Goal: Transaction & Acquisition: Obtain resource

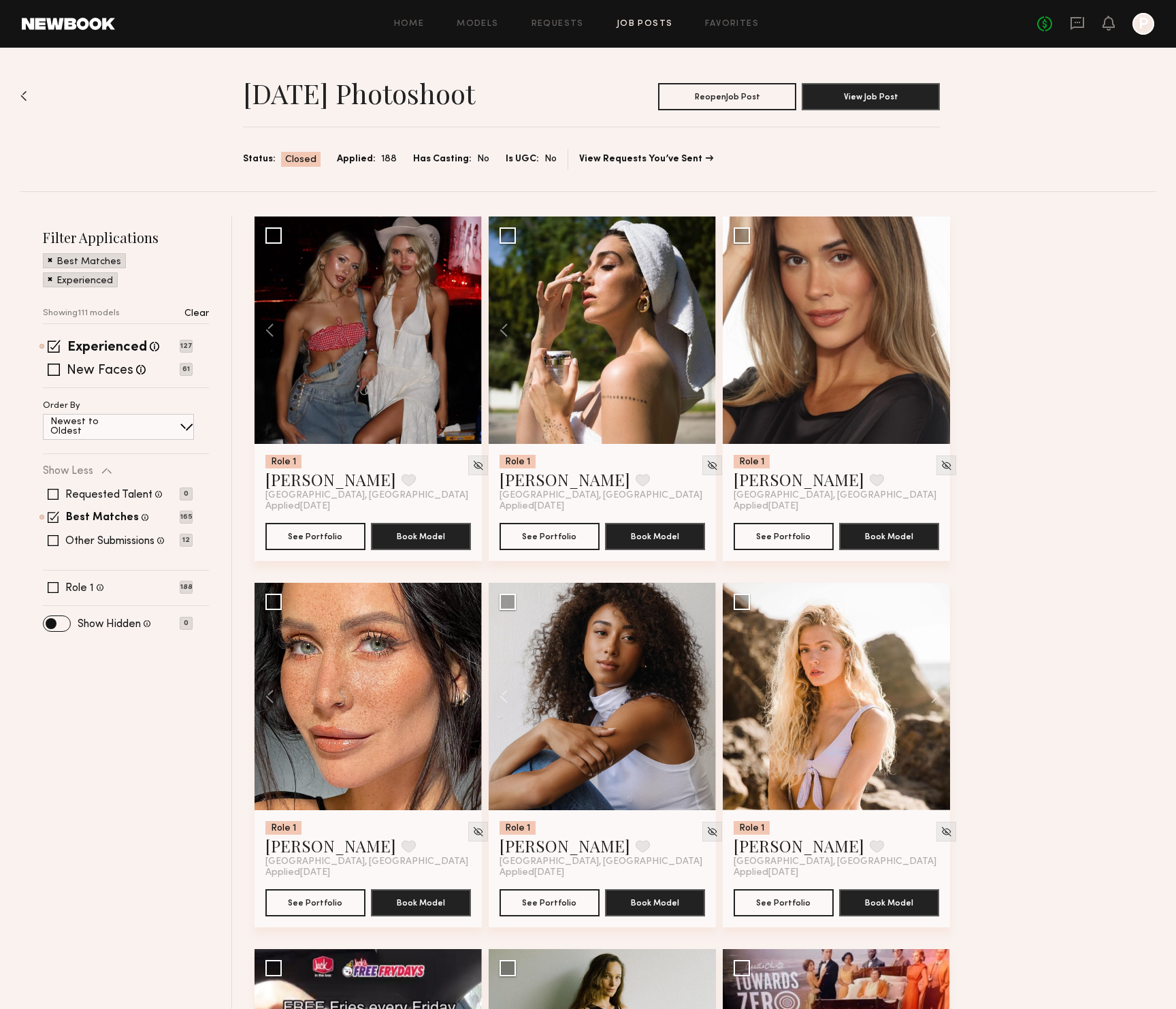
scroll to position [108, 0]
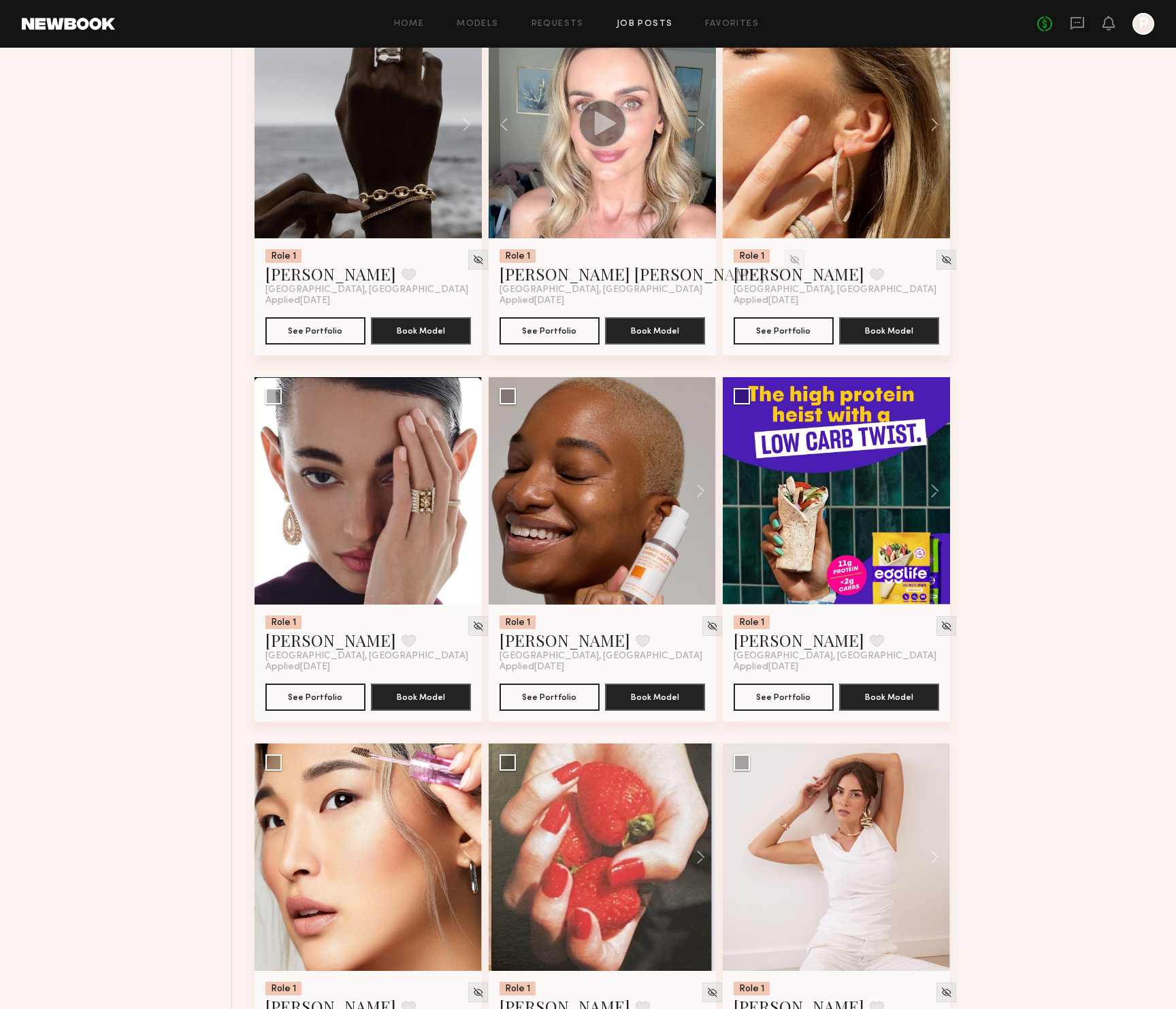
scroll to position [9873, 0]
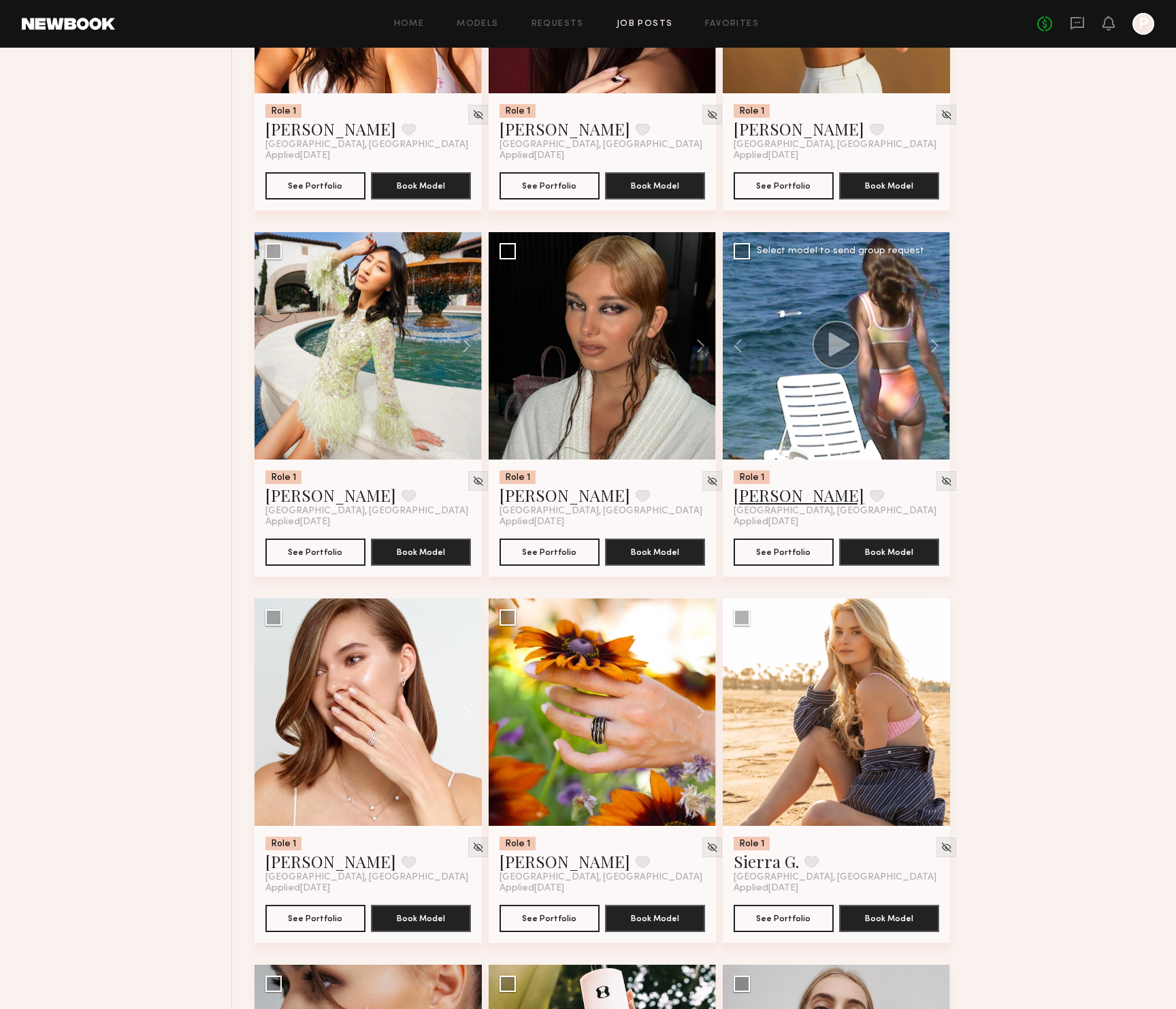
click at [775, 501] on link "[PERSON_NAME]" at bounding box center [799, 495] width 130 height 22
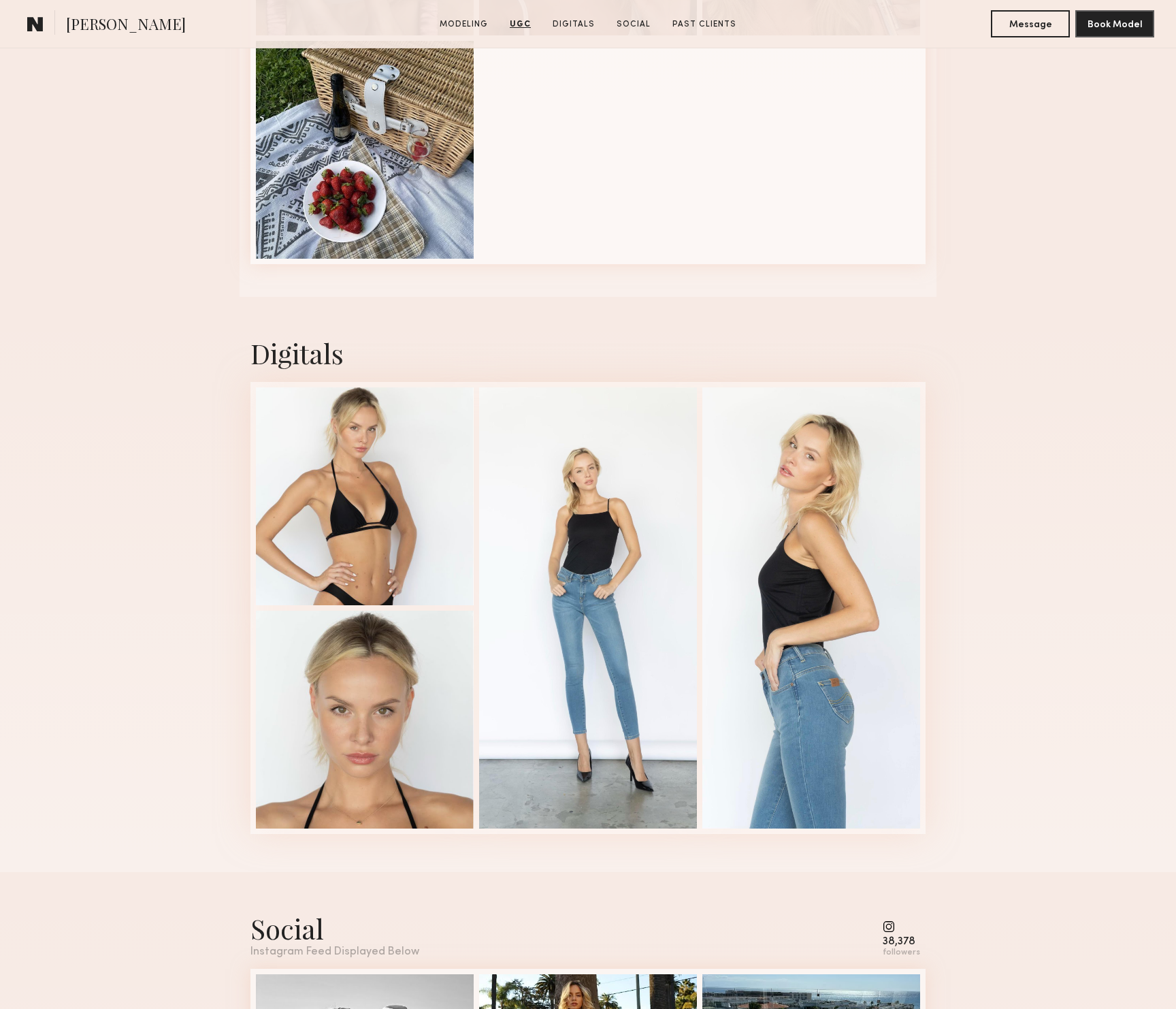
scroll to position [2191, 0]
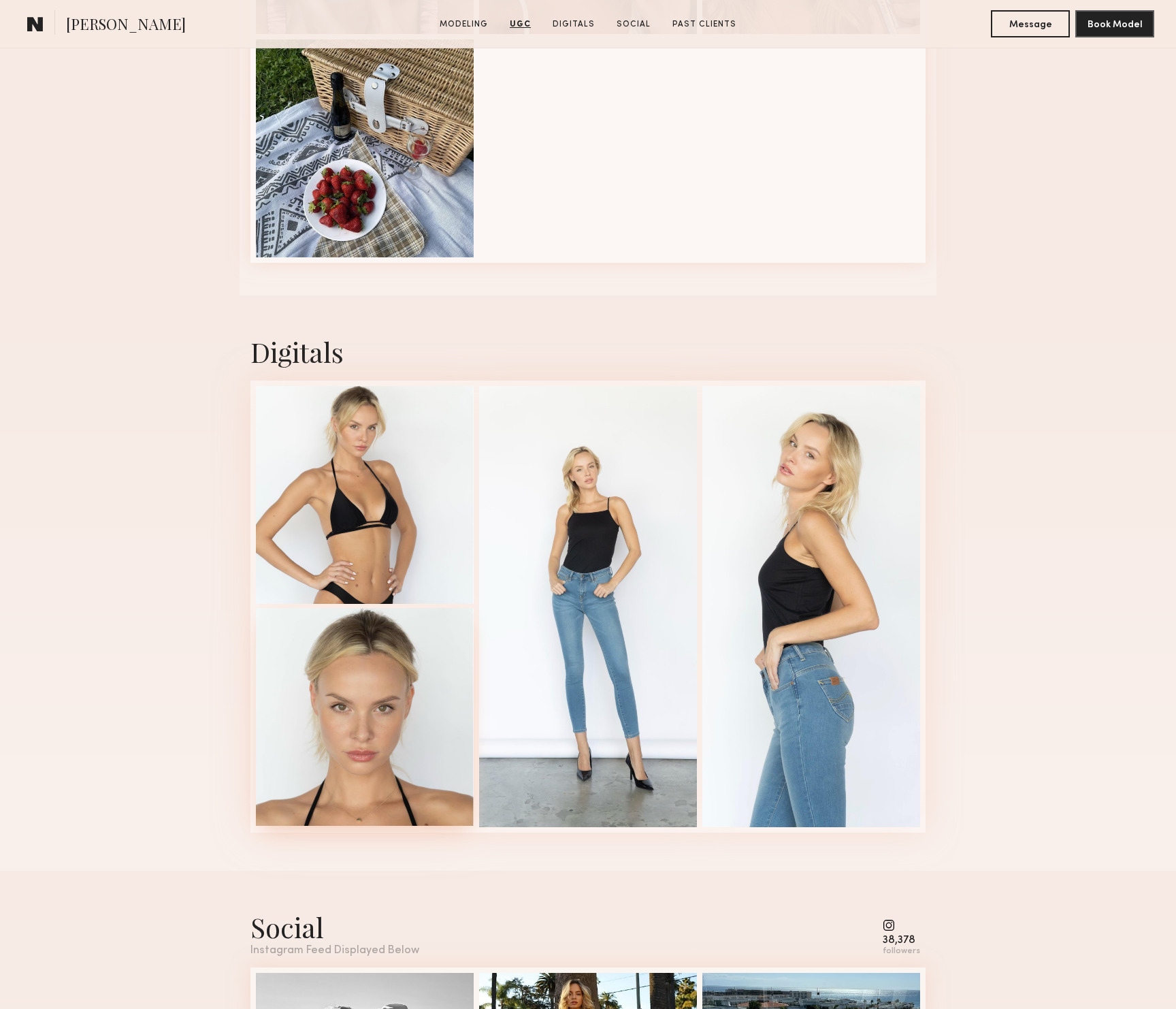
click at [396, 689] on div at bounding box center [364, 716] width 218 height 218
click at [85, 24] on span "[PERSON_NAME]" at bounding box center [126, 25] width 119 height 24
copy span "Klaudia"
click at [345, 659] on div at bounding box center [364, 716] width 218 height 218
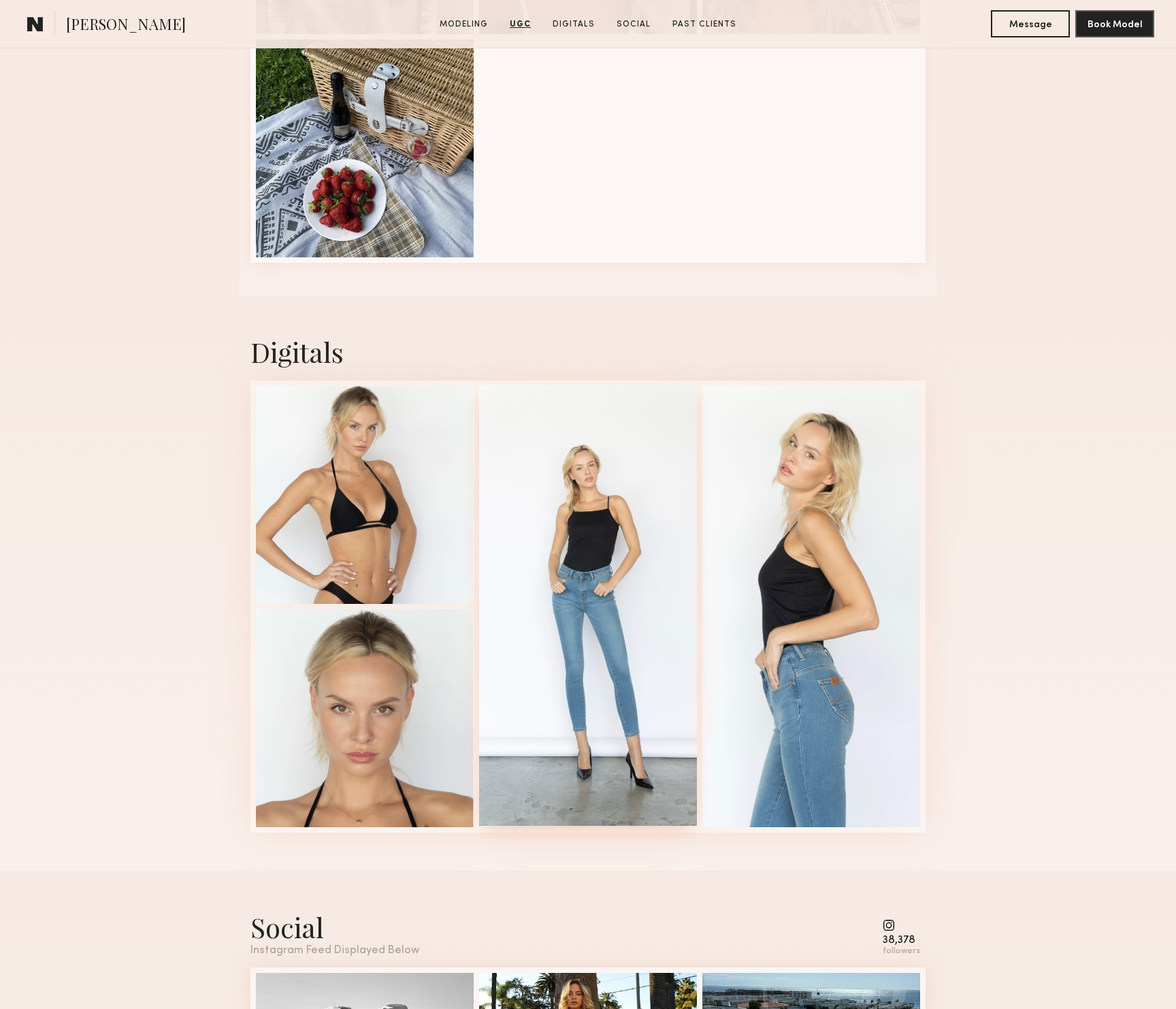
click at [579, 520] on div at bounding box center [588, 605] width 218 height 441
click at [372, 460] on div at bounding box center [364, 493] width 218 height 218
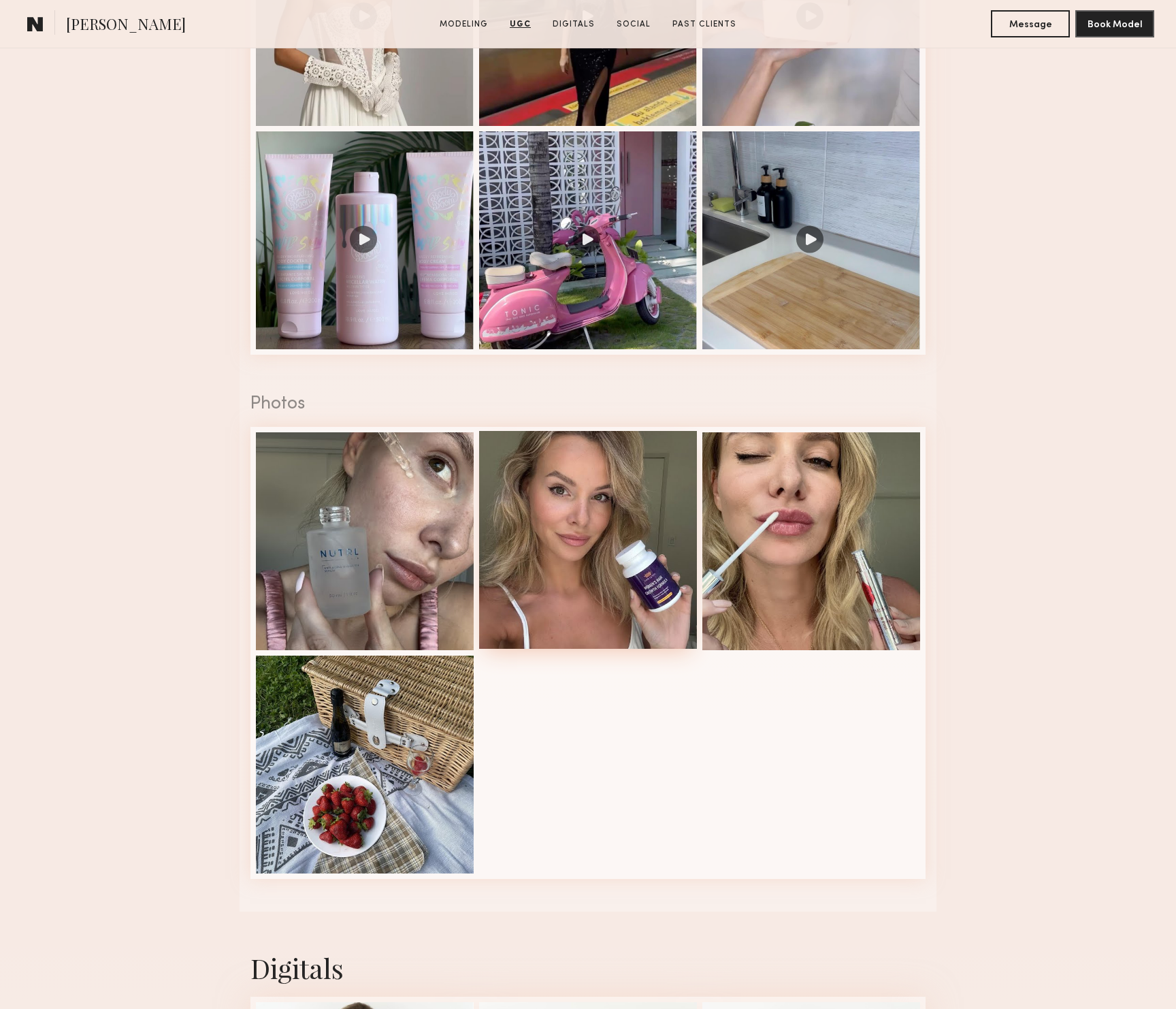
scroll to position [1578, 0]
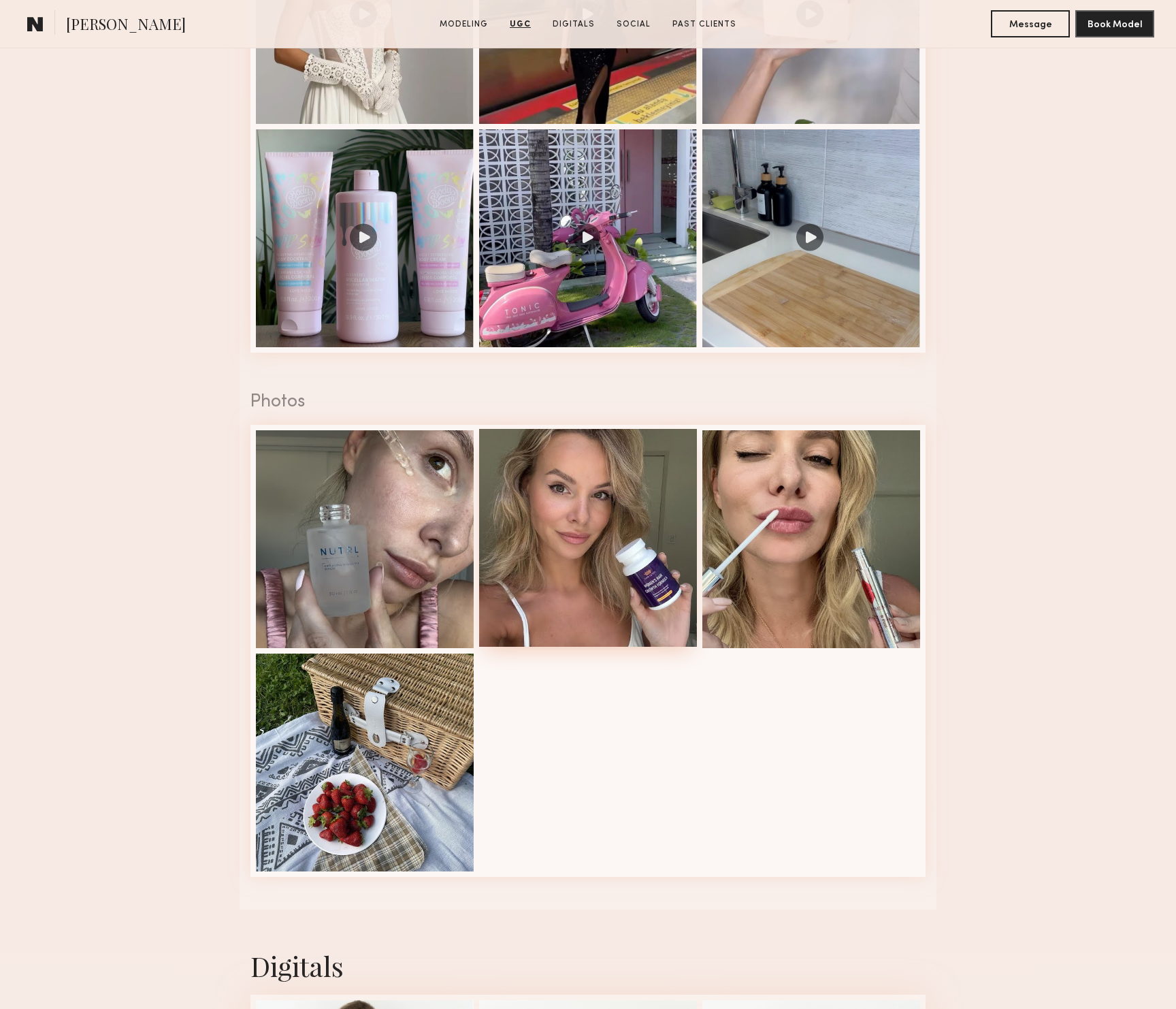
click at [635, 543] on div at bounding box center [588, 537] width 218 height 218
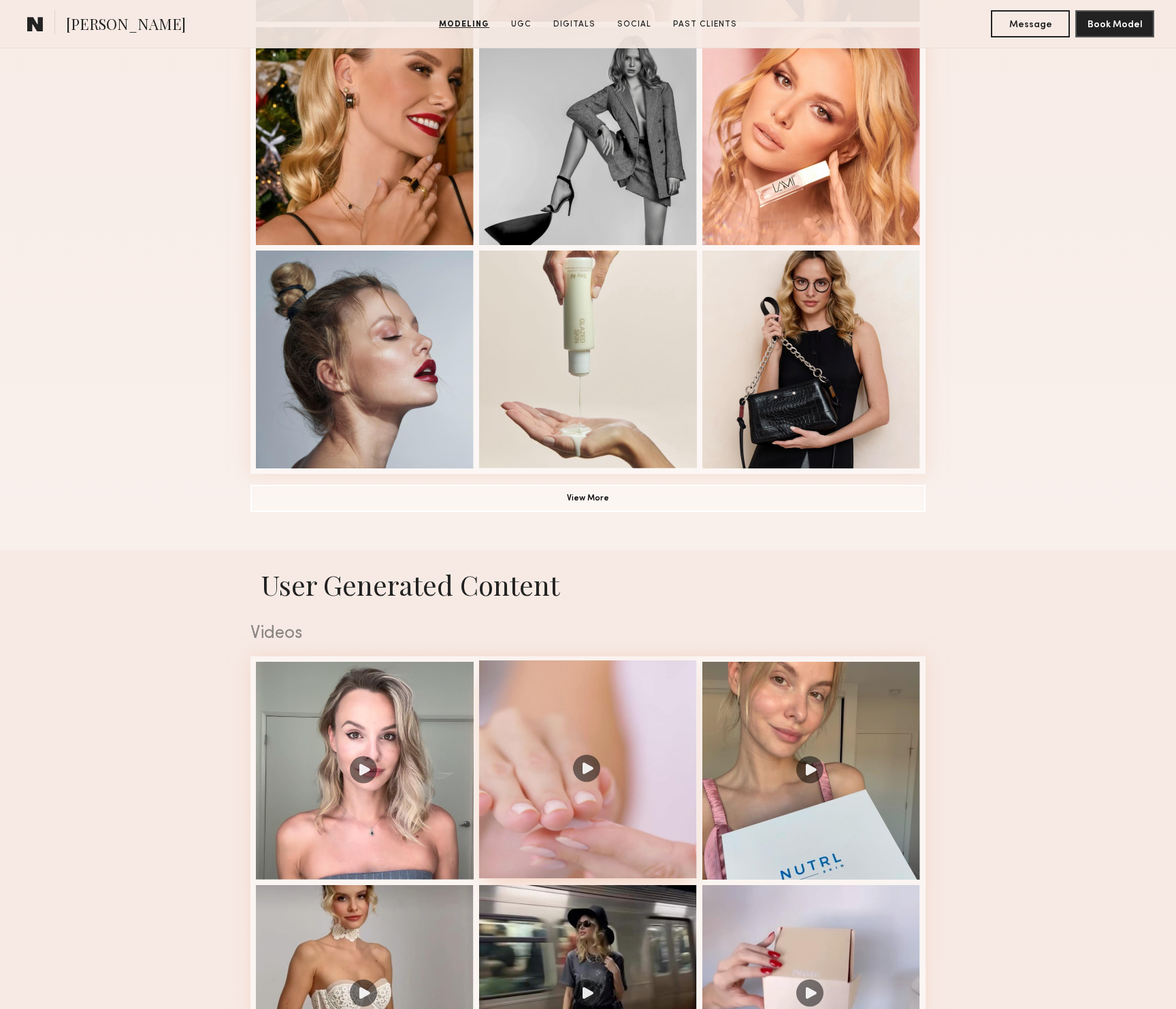
scroll to position [463, 0]
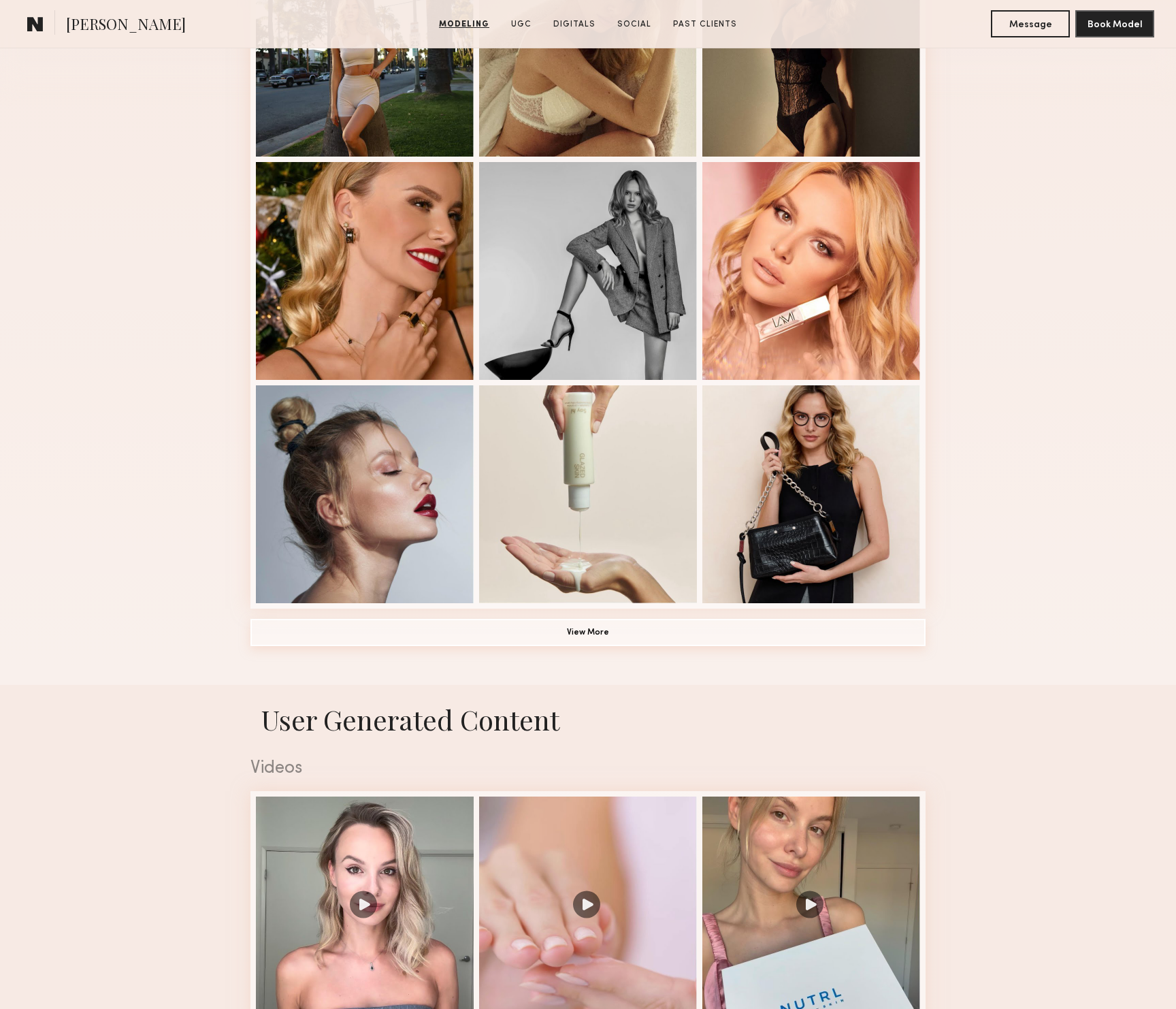
drag, startPoint x: 595, startPoint y: 635, endPoint x: 590, endPoint y: 629, distance: 7.8
click at [595, 635] on button "View More" at bounding box center [588, 632] width 675 height 27
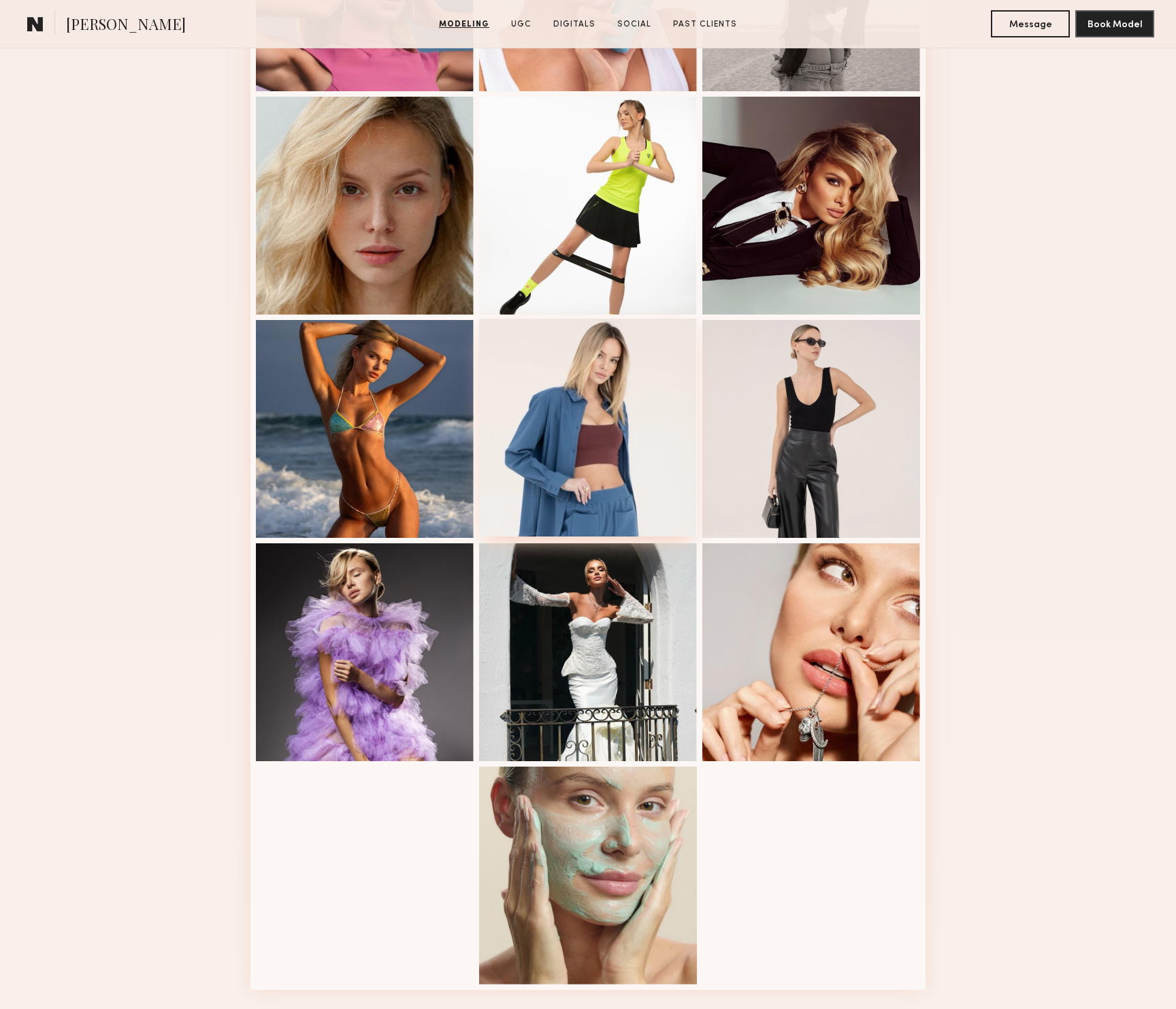
scroll to position [1207, 0]
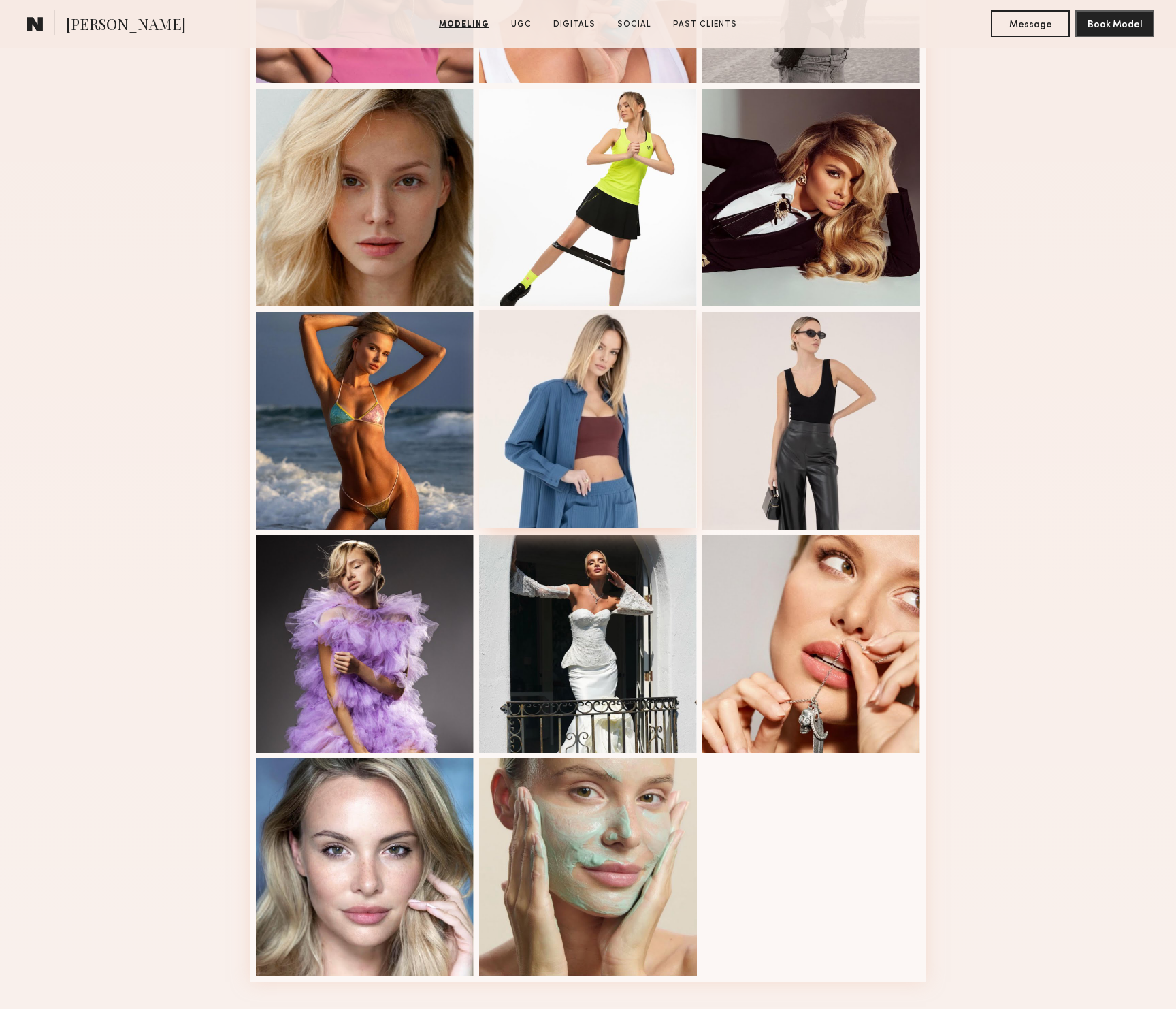
click at [595, 470] on div at bounding box center [588, 419] width 218 height 218
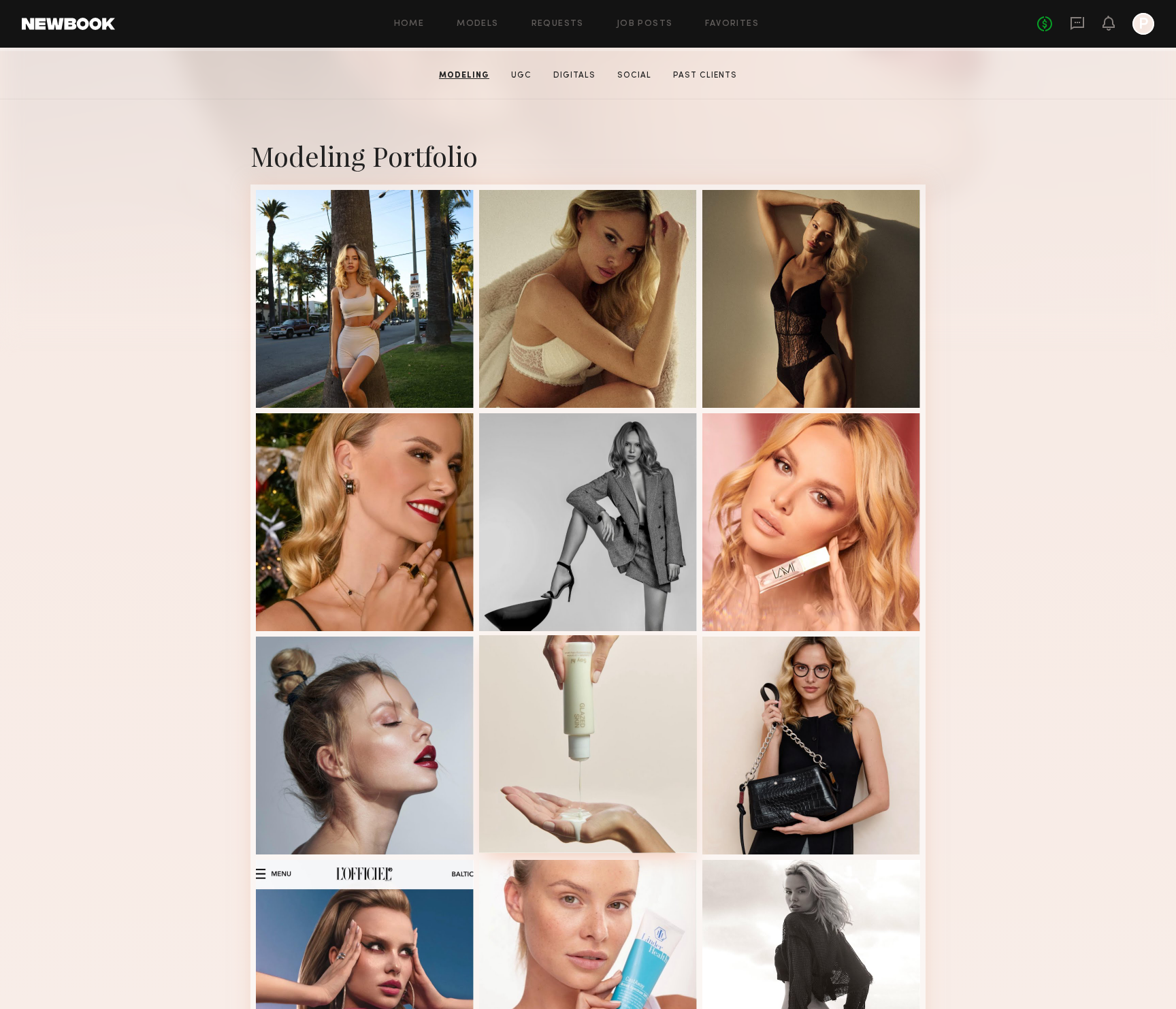
scroll to position [203, 0]
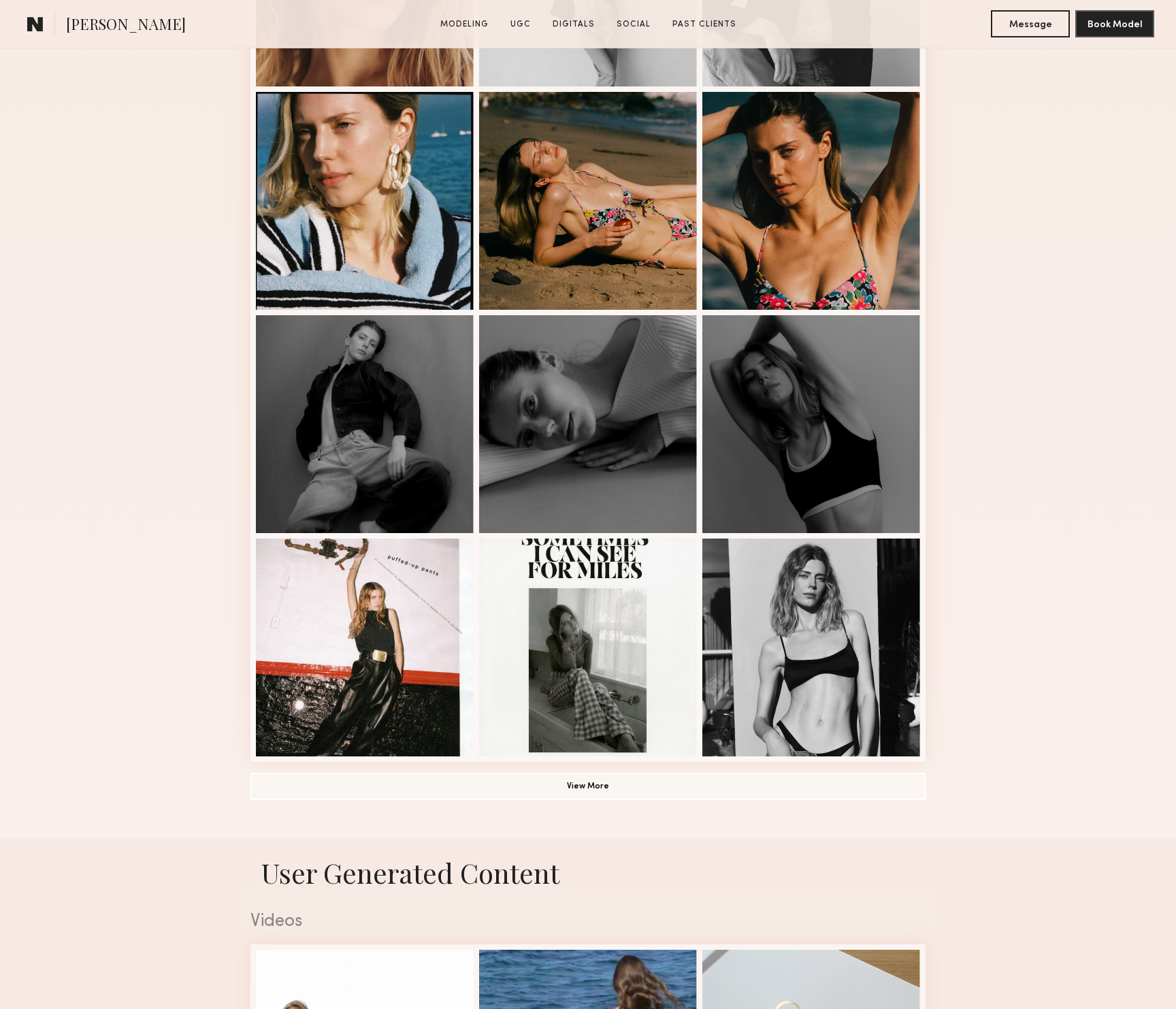
scroll to position [536, 0]
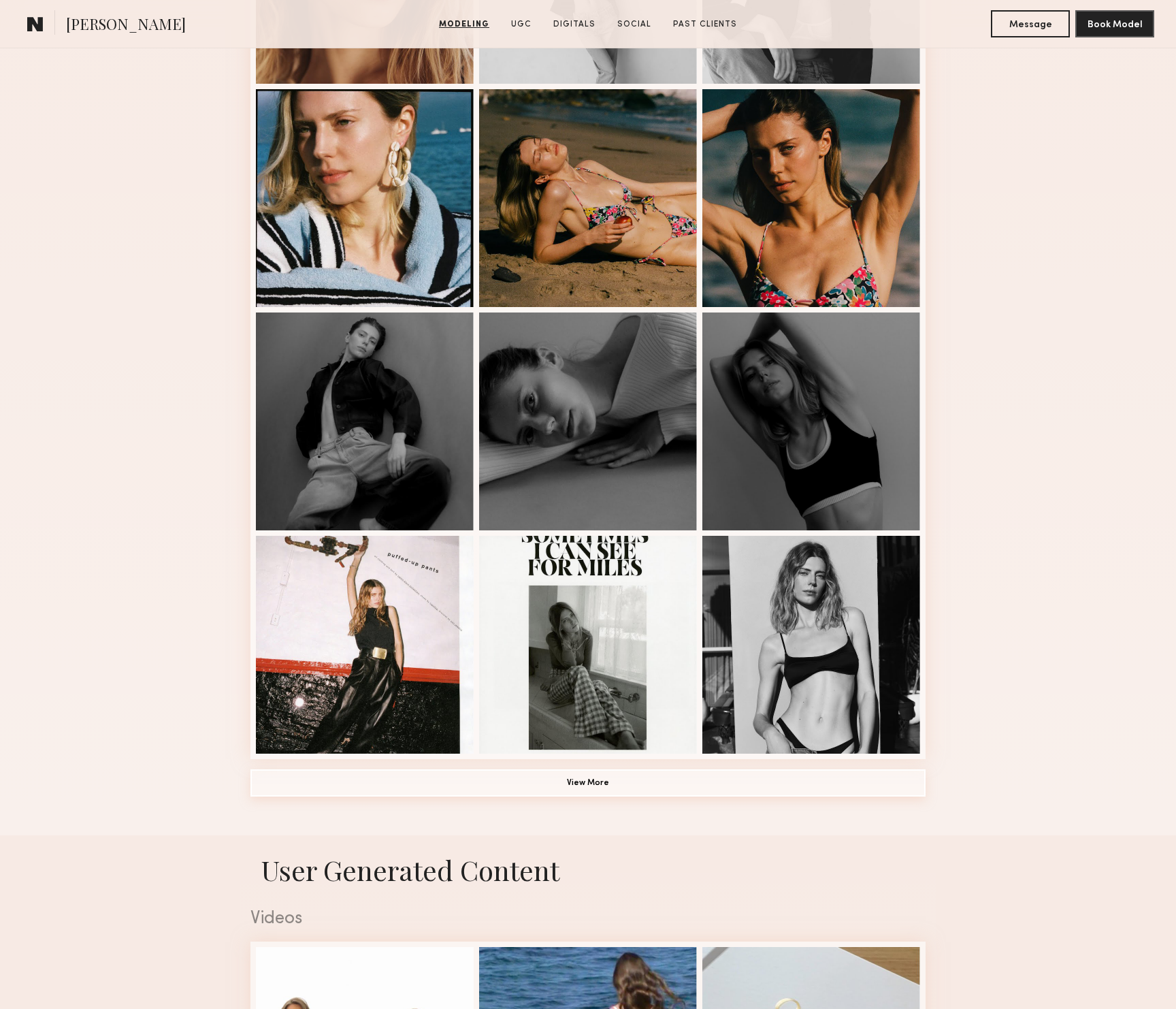
drag, startPoint x: 574, startPoint y: 784, endPoint x: 567, endPoint y: 784, distance: 7.0
click at [574, 784] on button "View More" at bounding box center [588, 783] width 675 height 27
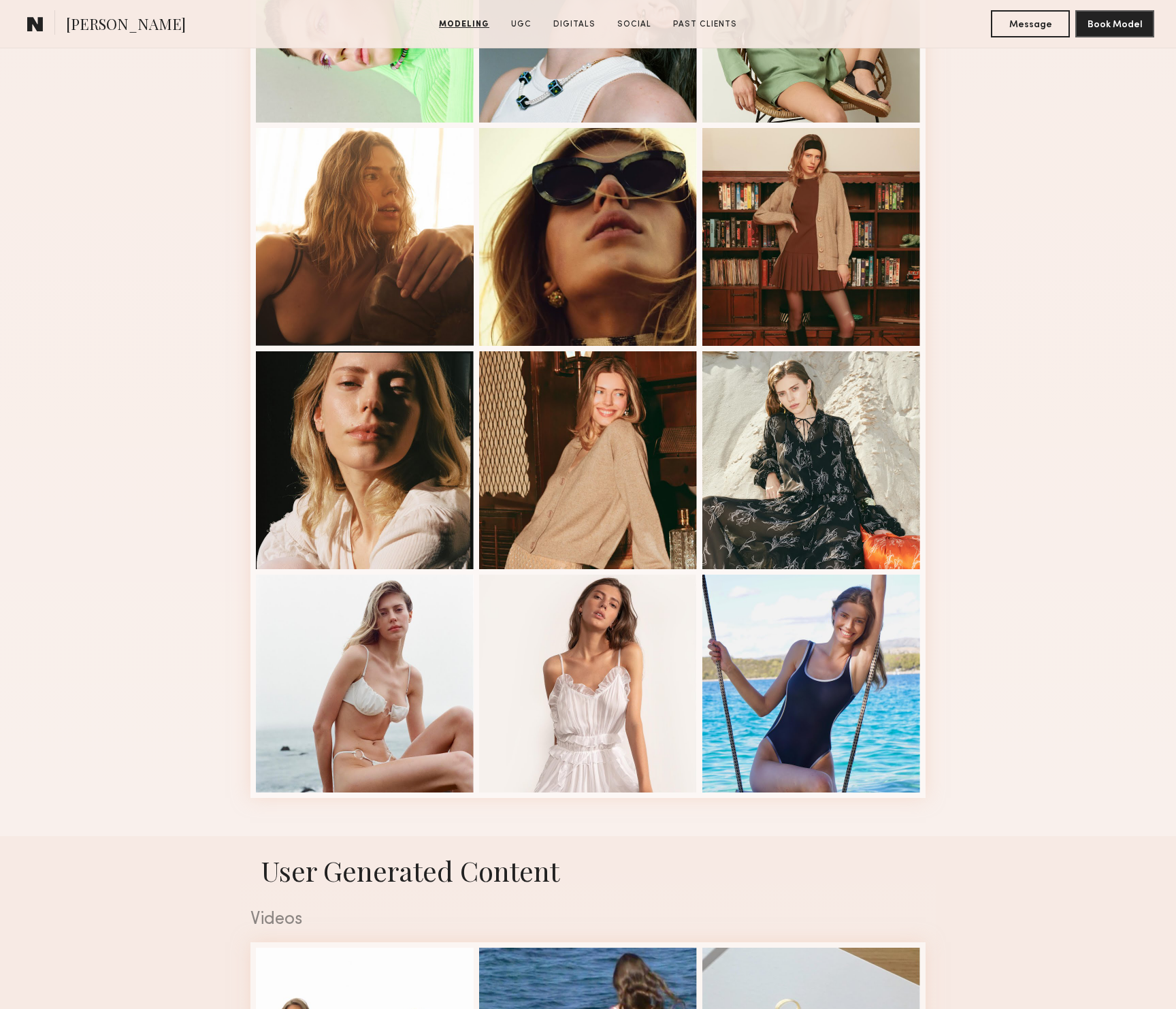
scroll to position [1396, 0]
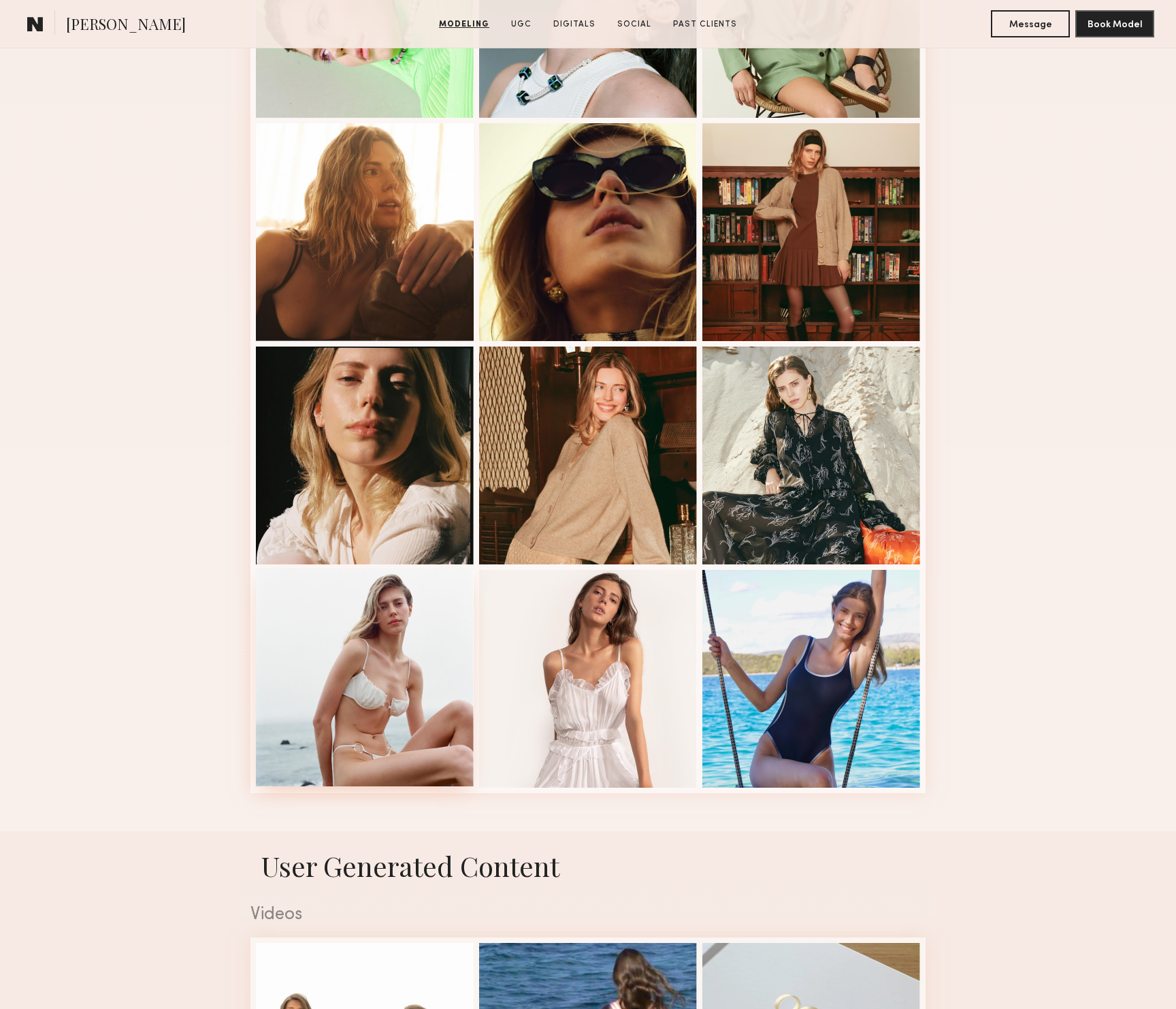
click at [356, 681] on div at bounding box center [364, 677] width 218 height 218
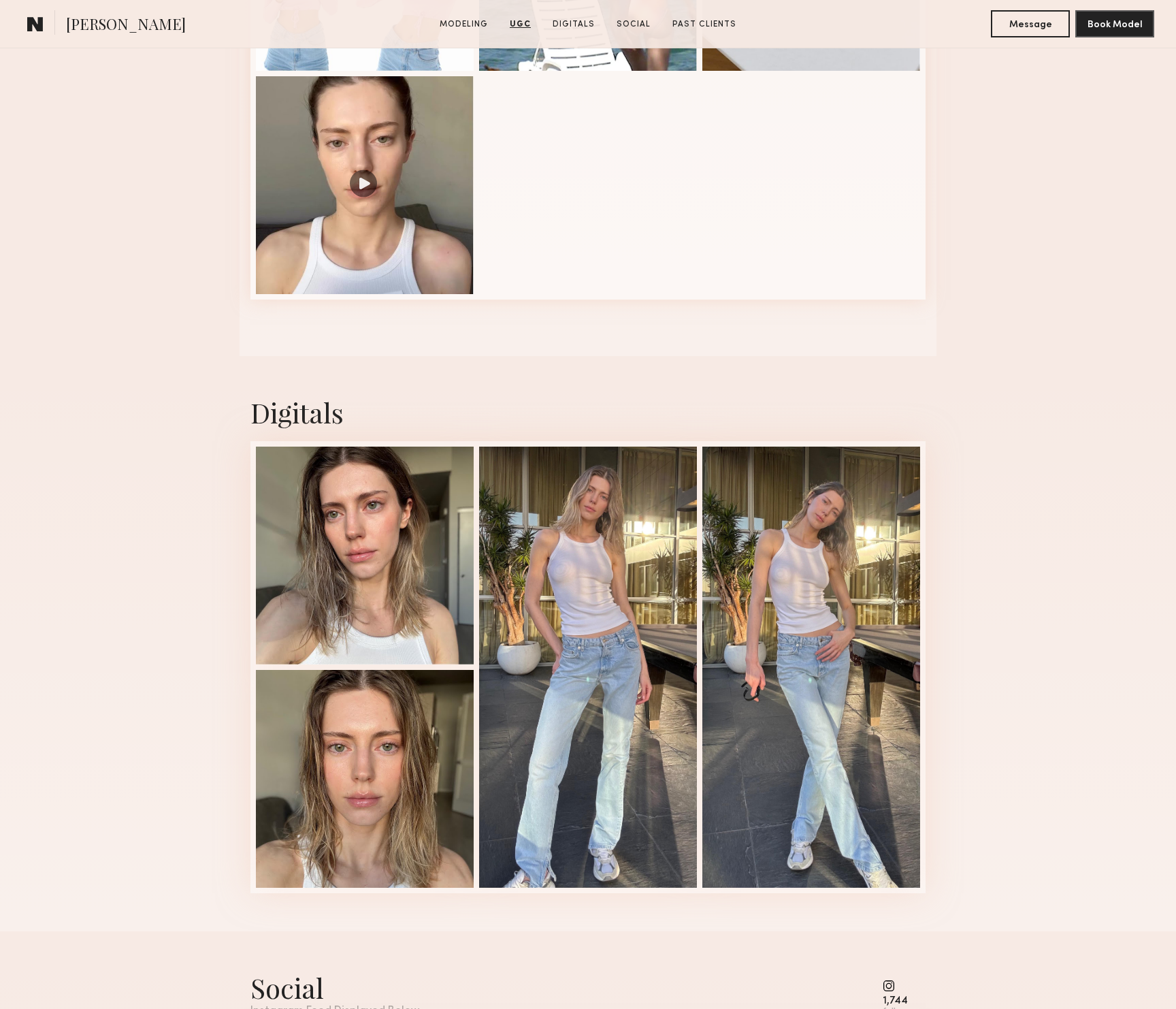
scroll to position [2486, 0]
click at [331, 752] on div at bounding box center [364, 776] width 218 height 218
click at [74, 24] on span "[PERSON_NAME]" at bounding box center [126, 25] width 119 height 24
copy span "Oxana"
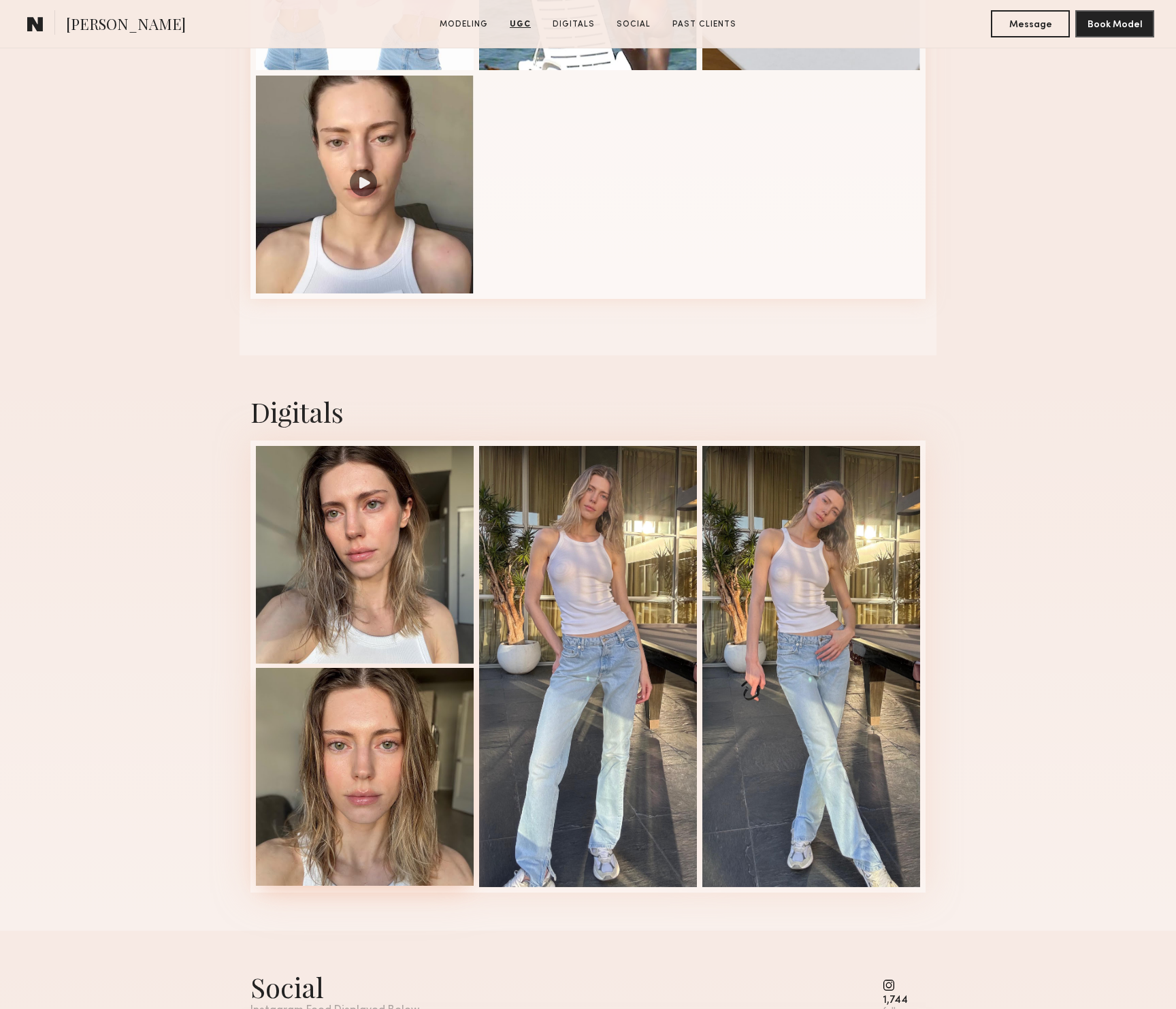
click at [388, 721] on div at bounding box center [364, 776] width 218 height 218
click at [84, 29] on span "[PERSON_NAME]" at bounding box center [126, 25] width 119 height 24
copy span "Oxana"
drag, startPoint x: 399, startPoint y: 763, endPoint x: 422, endPoint y: 744, distance: 29.8
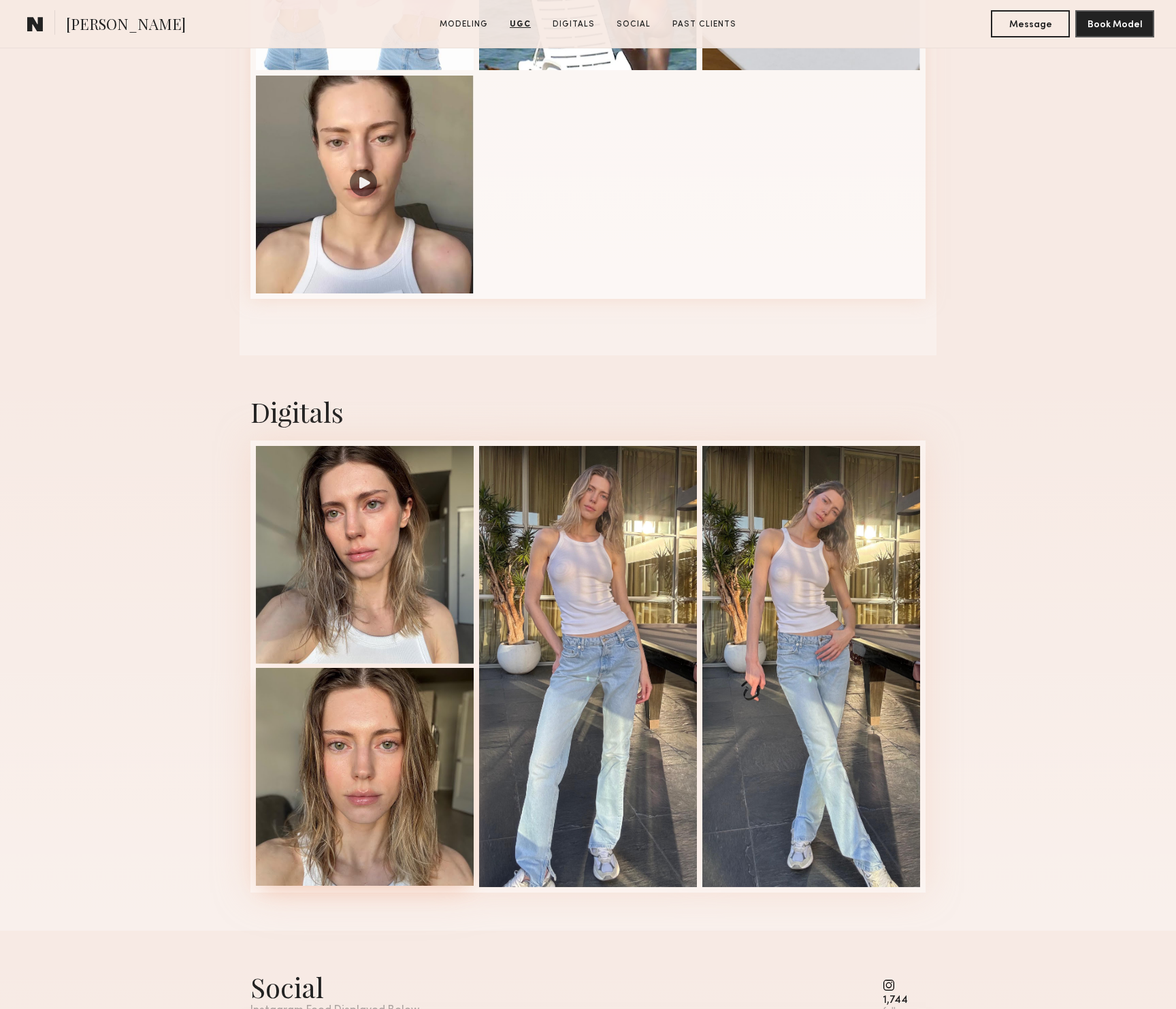
click at [400, 762] on div at bounding box center [364, 776] width 218 height 218
click at [822, 715] on div at bounding box center [811, 665] width 218 height 441
click at [589, 586] on div at bounding box center [588, 665] width 218 height 441
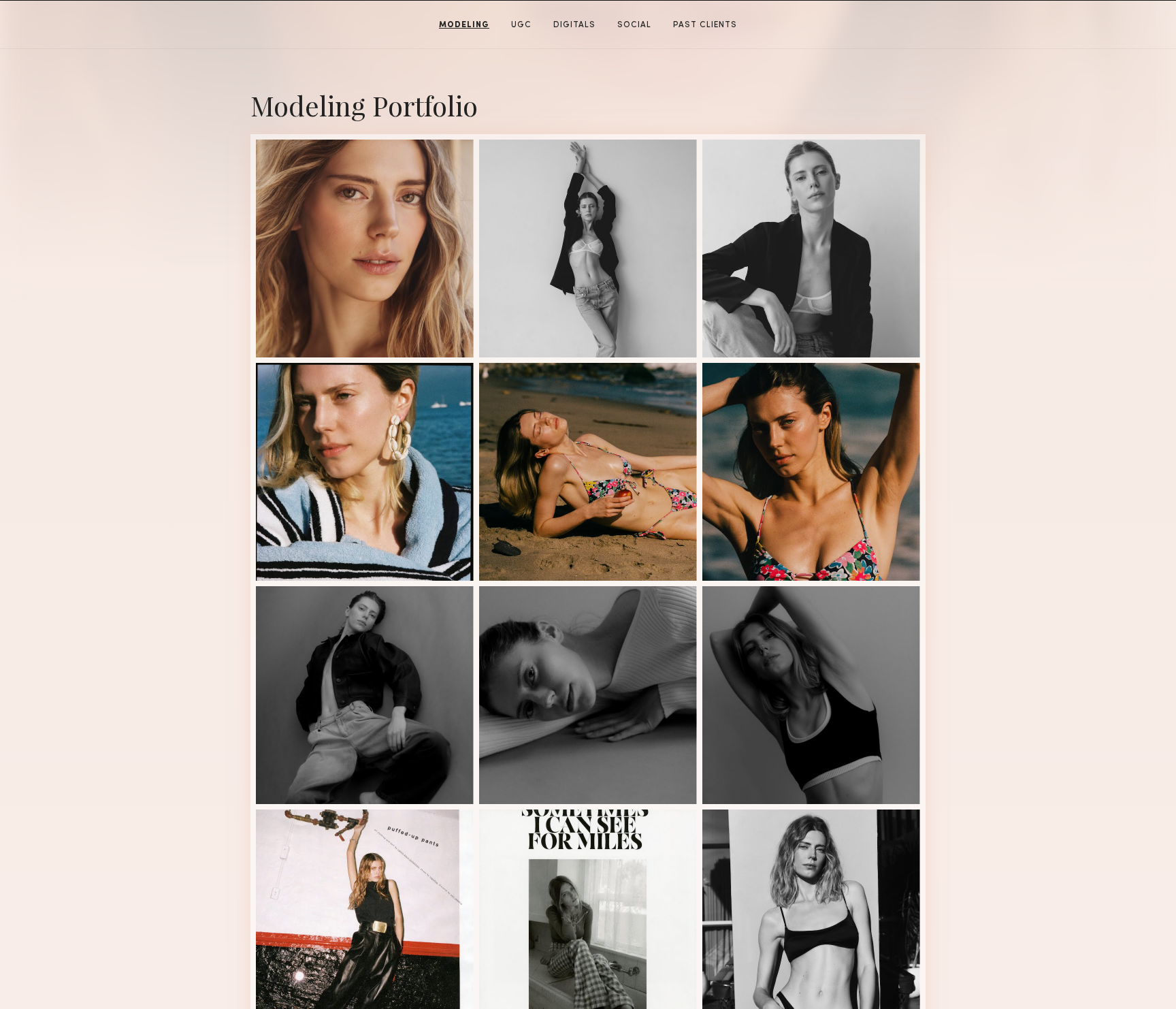
scroll to position [243, 0]
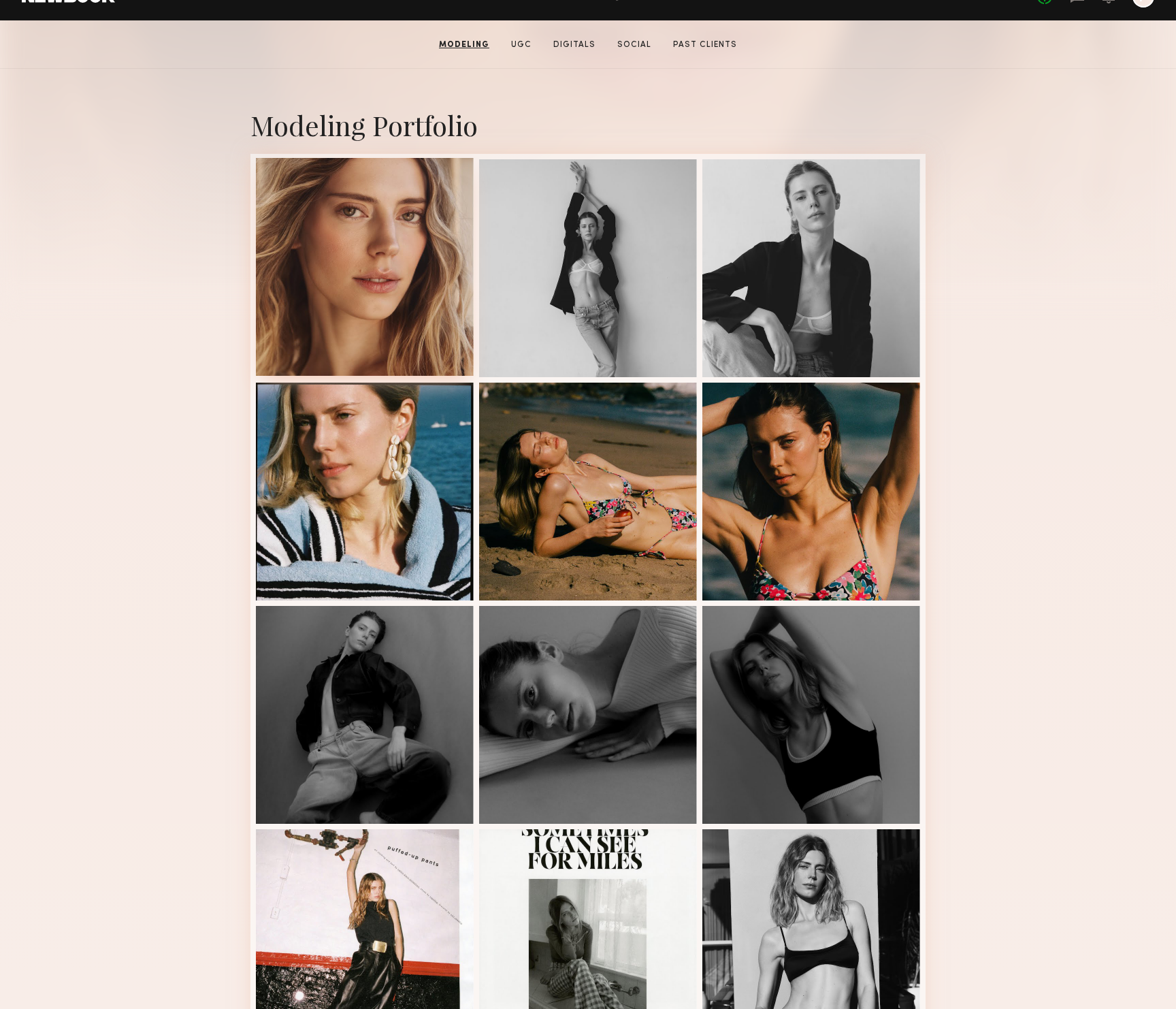
click at [415, 330] on div at bounding box center [364, 267] width 218 height 218
click at [797, 308] on div at bounding box center [811, 267] width 218 height 218
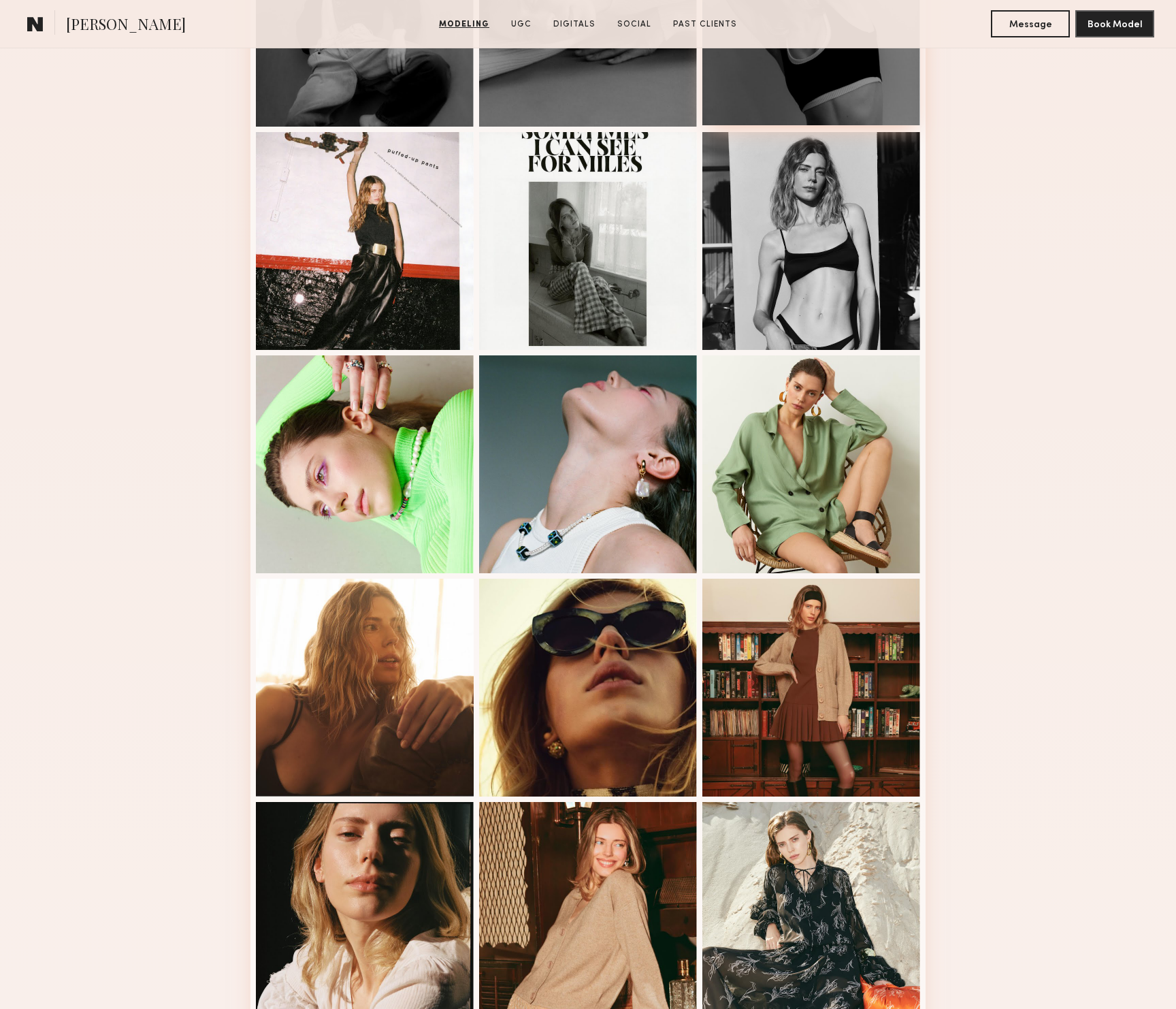
scroll to position [941, 0]
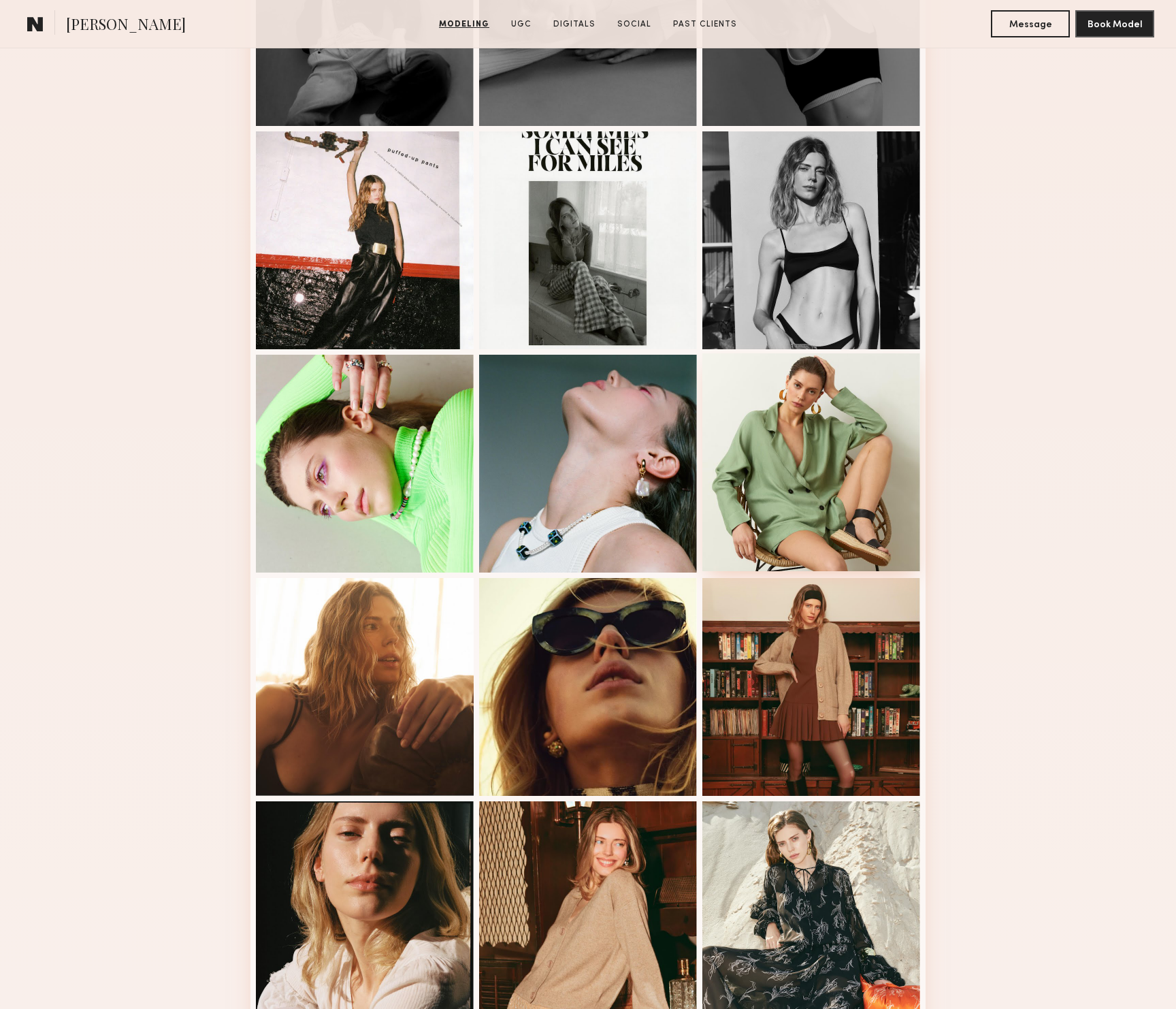
click at [806, 473] on div at bounding box center [811, 462] width 218 height 218
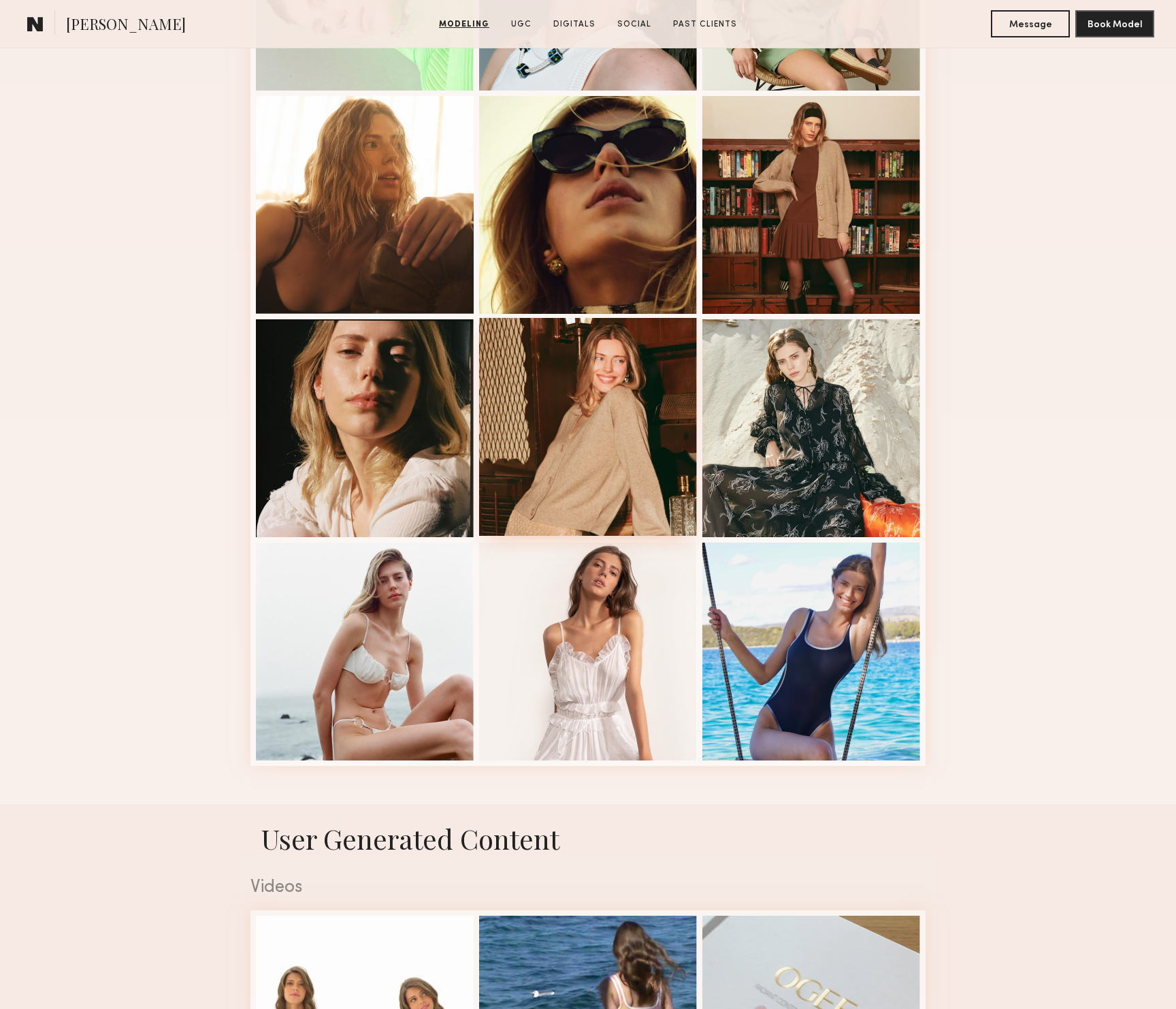
scroll to position [1424, 0]
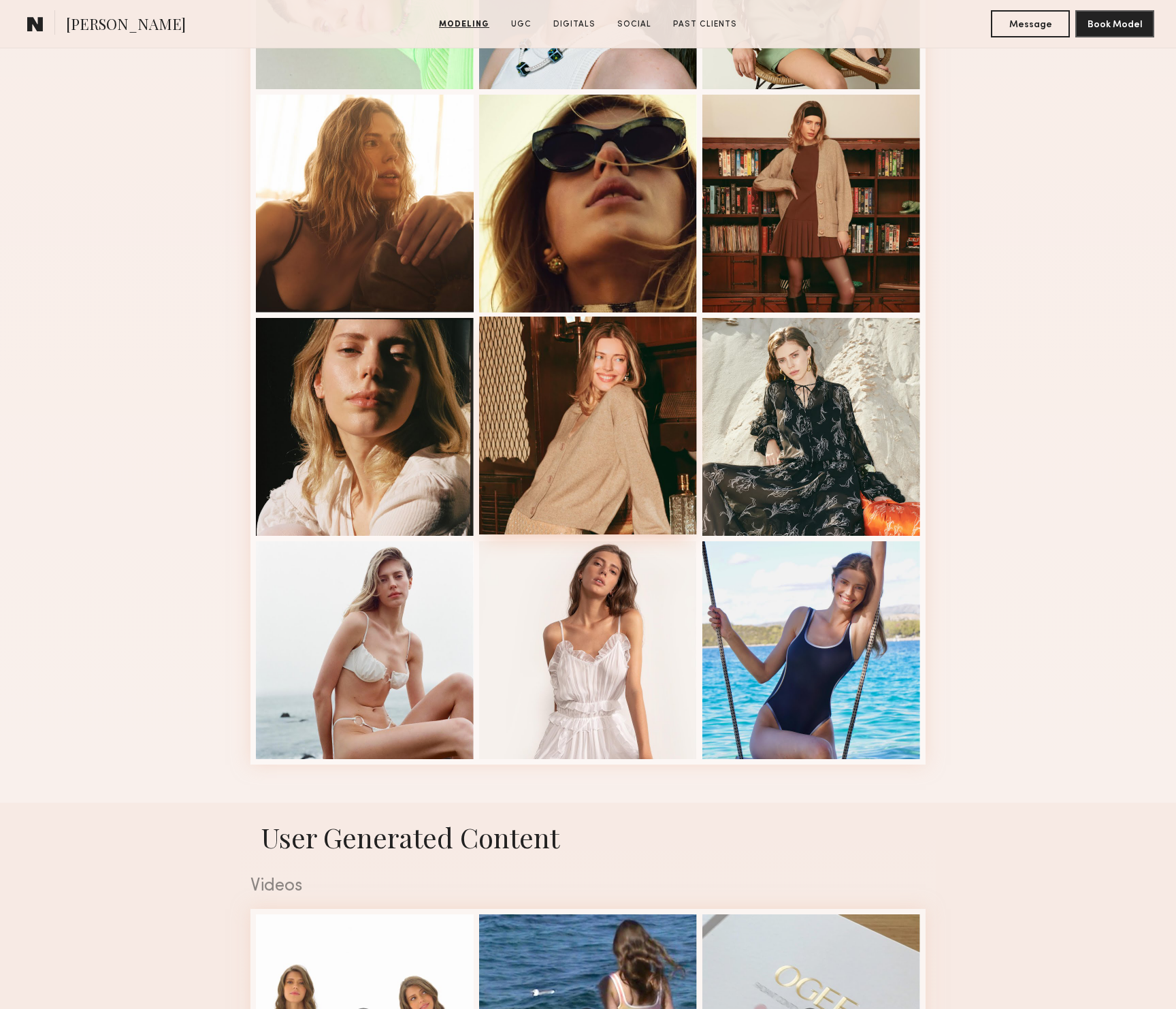
click at [632, 450] on div at bounding box center [588, 425] width 218 height 218
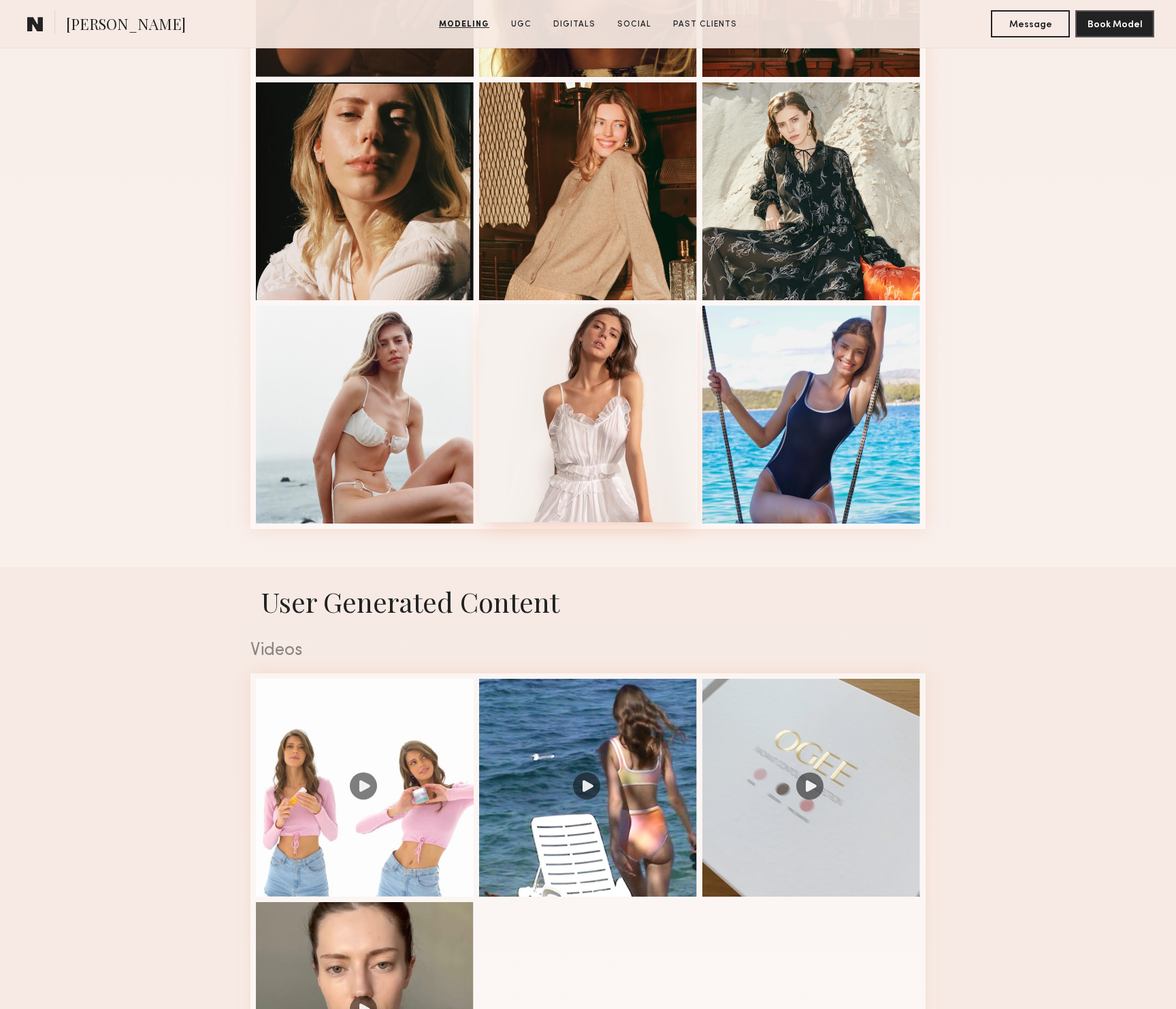
scroll to position [1934, 0]
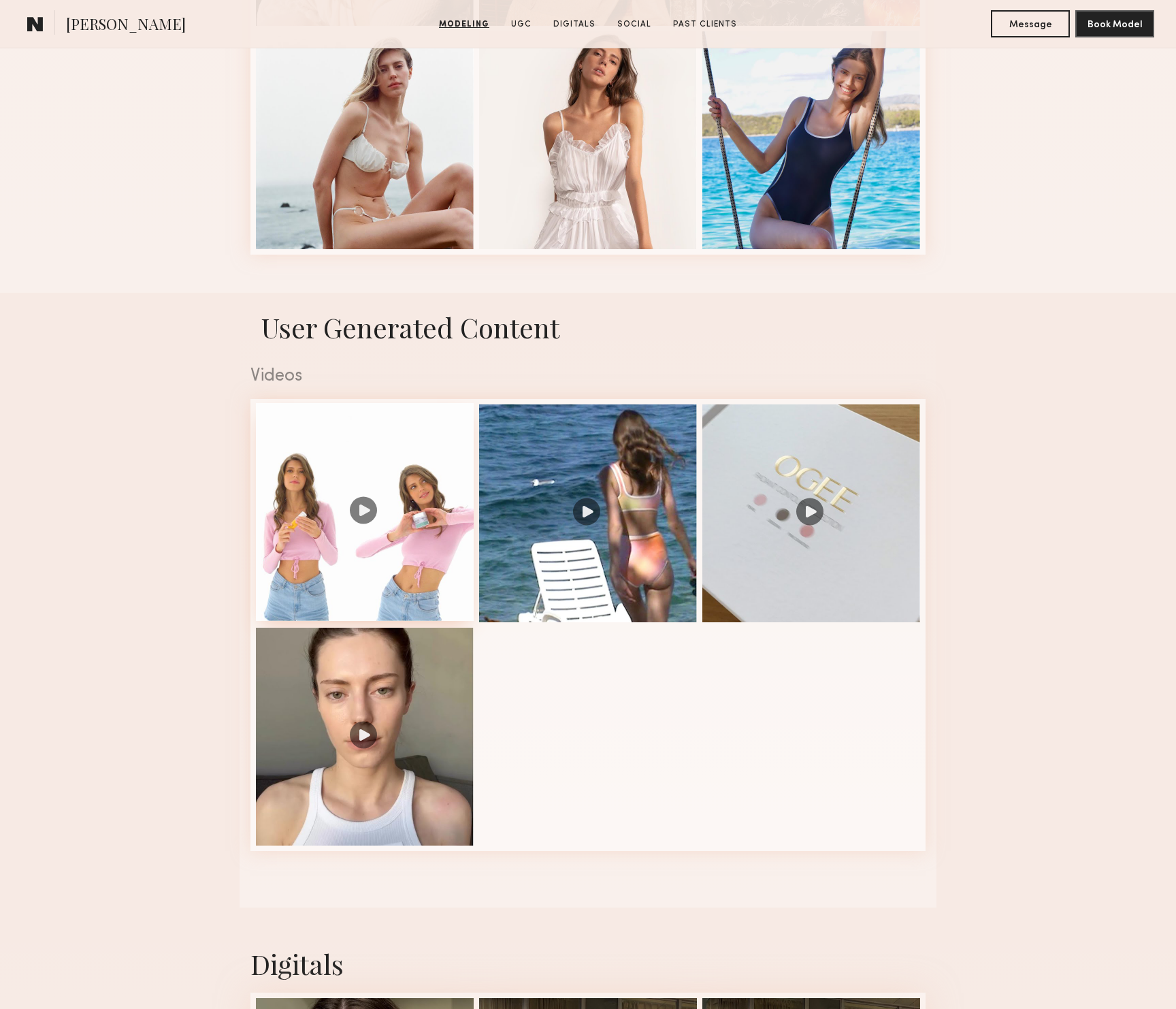
click at [362, 573] on div at bounding box center [364, 511] width 218 height 218
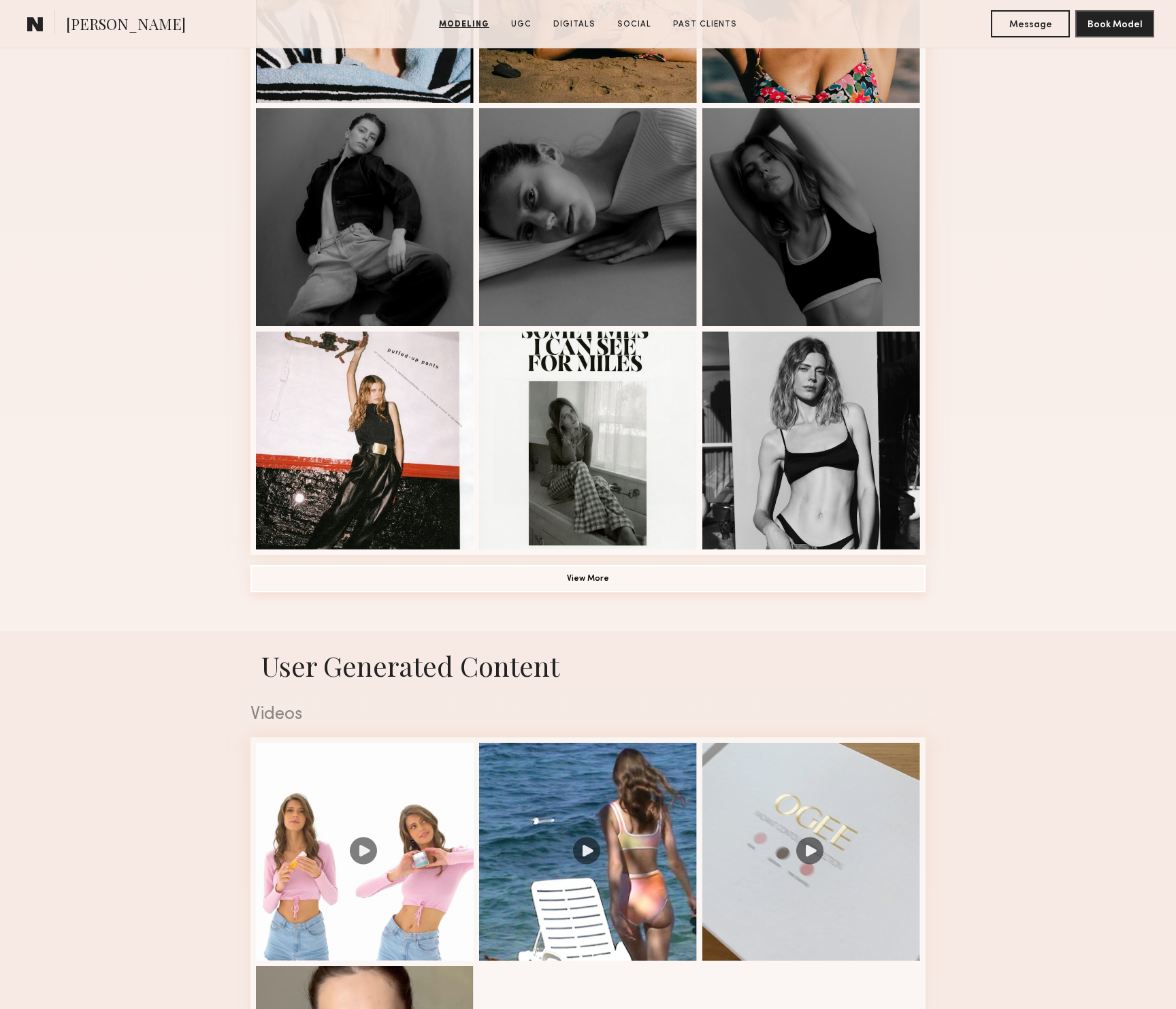
click at [631, 588] on button "View More" at bounding box center [588, 578] width 675 height 27
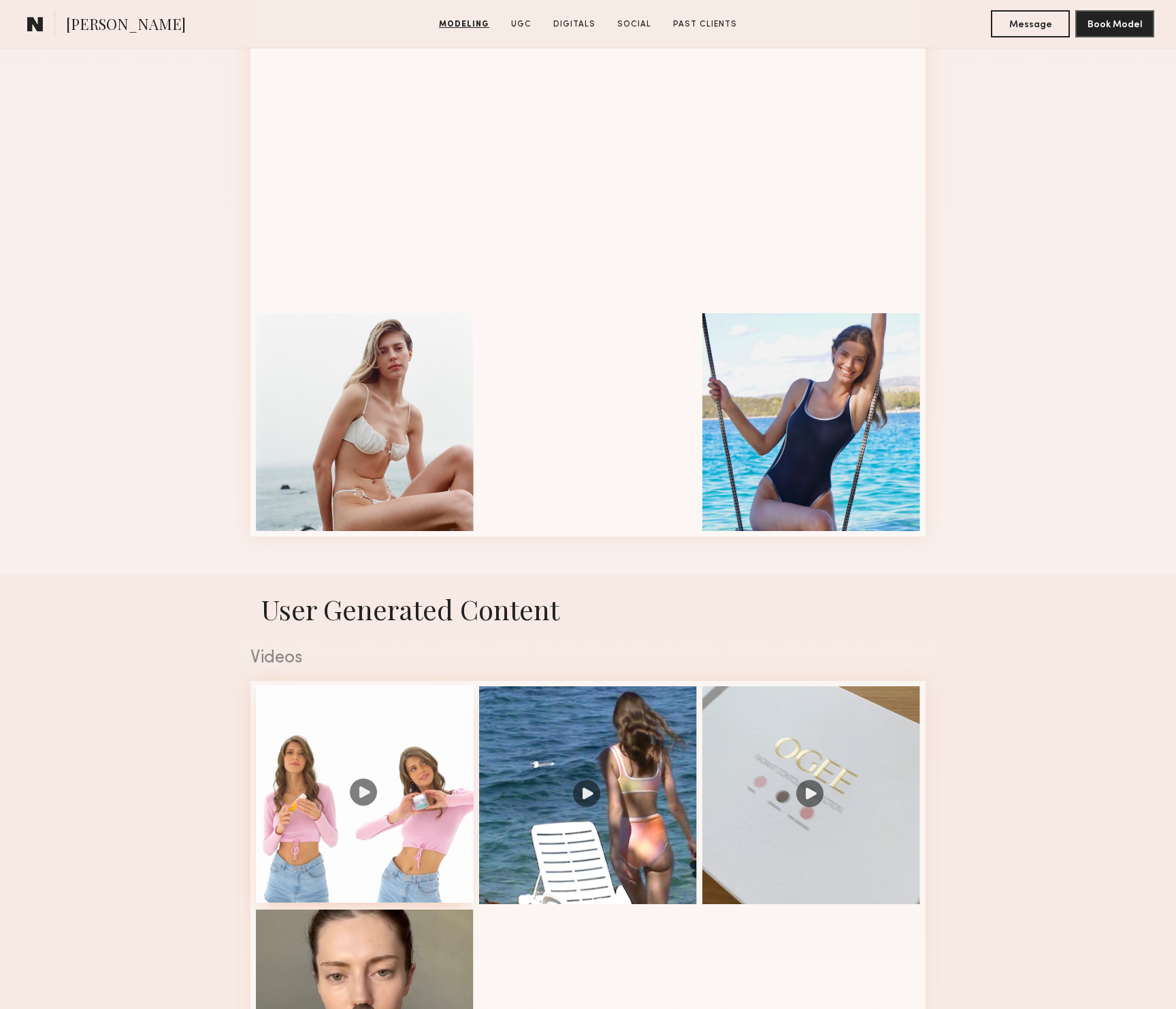
scroll to position [1656, 0]
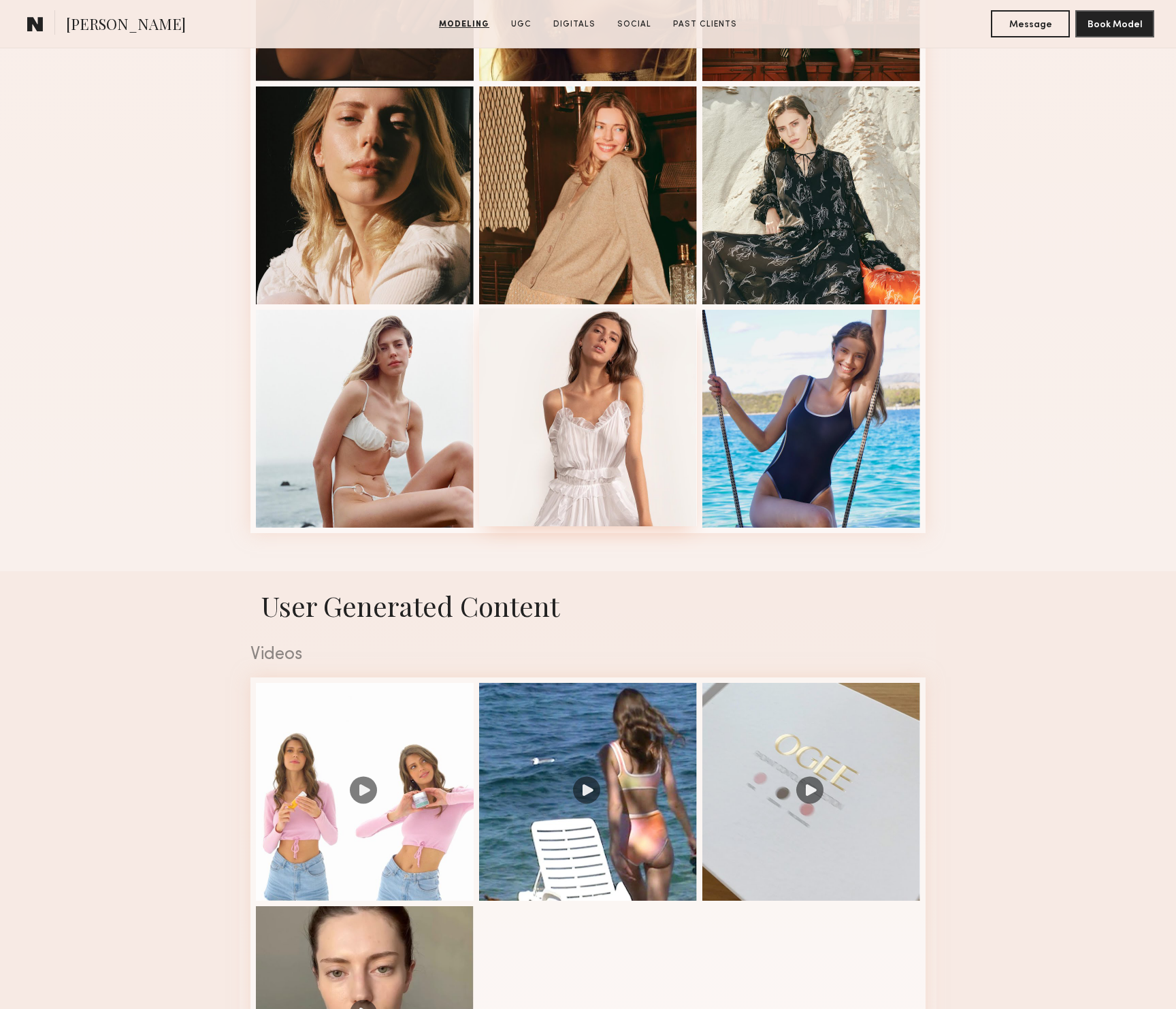
click at [572, 409] on div at bounding box center [588, 417] width 218 height 218
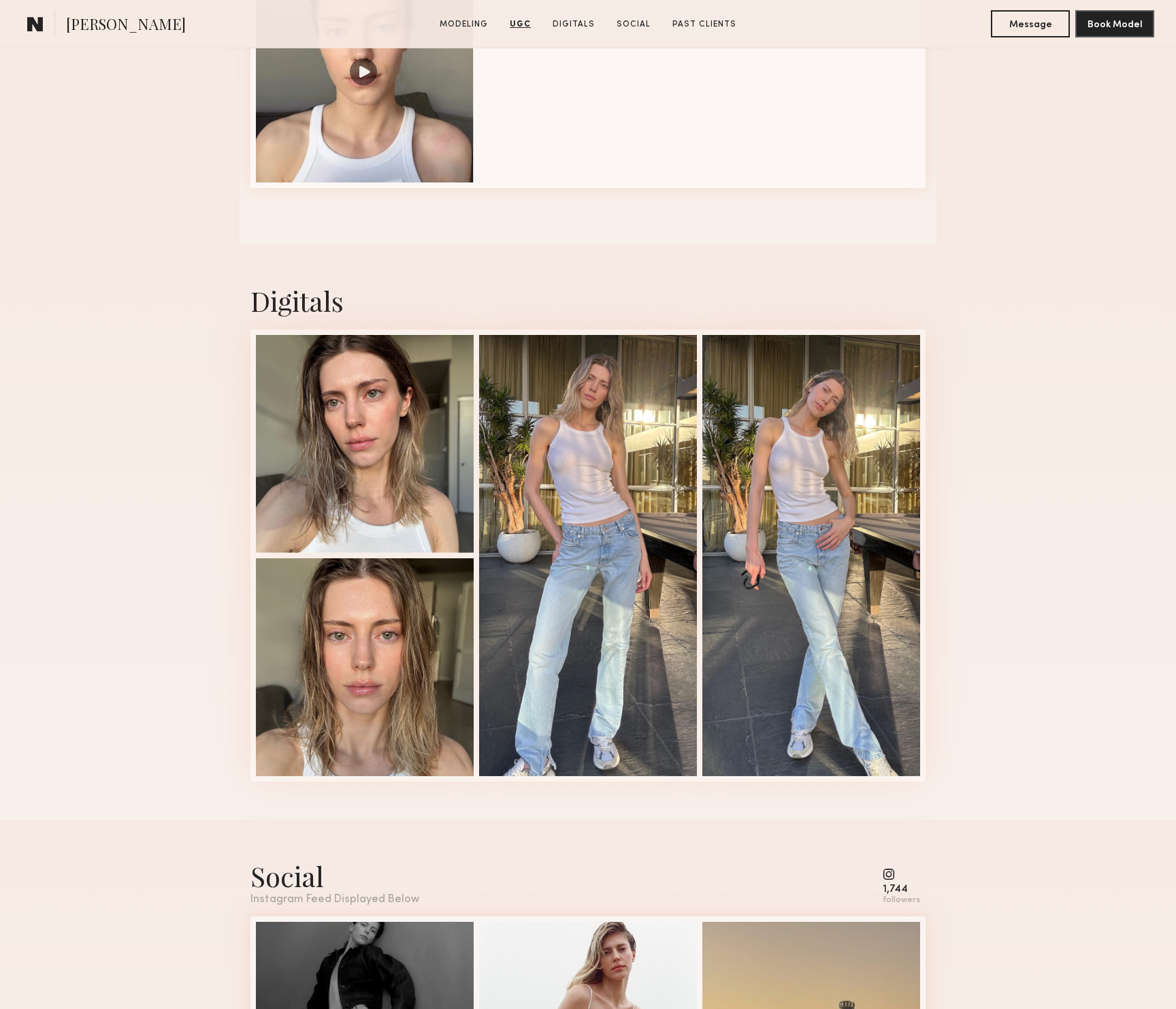
scroll to position [3024, 0]
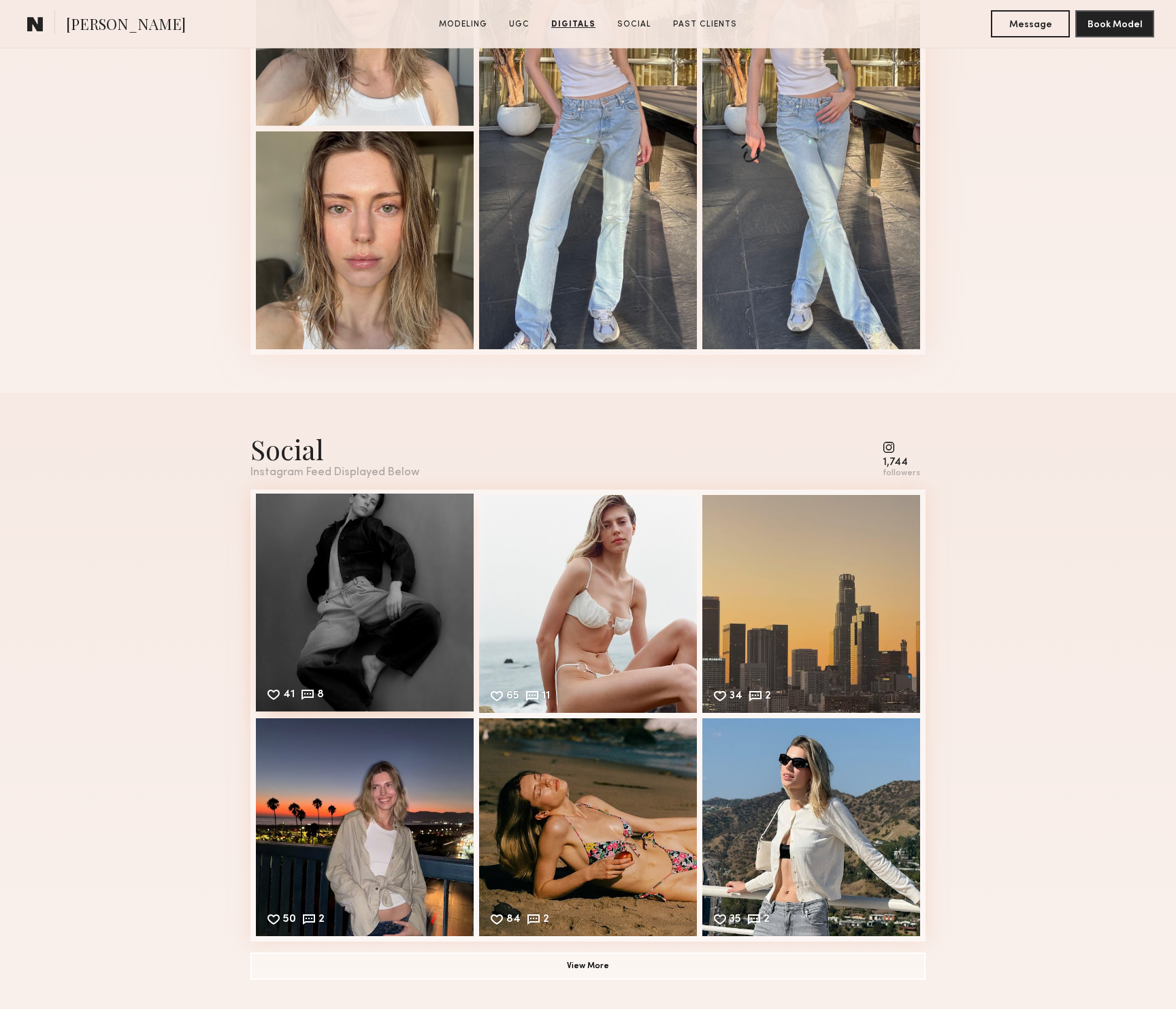
click at [383, 594] on div "41 8 Likes & comments displayed to show model’s engagement" at bounding box center [364, 602] width 218 height 218
click at [341, 468] on div "Instagram Feed Displayed Below" at bounding box center [335, 473] width 169 height 12
drag, startPoint x: 894, startPoint y: 457, endPoint x: 894, endPoint y: 451, distance: 6.0
click at [894, 457] on div "1,744" at bounding box center [901, 462] width 38 height 10
click at [893, 445] on common-icon at bounding box center [901, 447] width 38 height 13
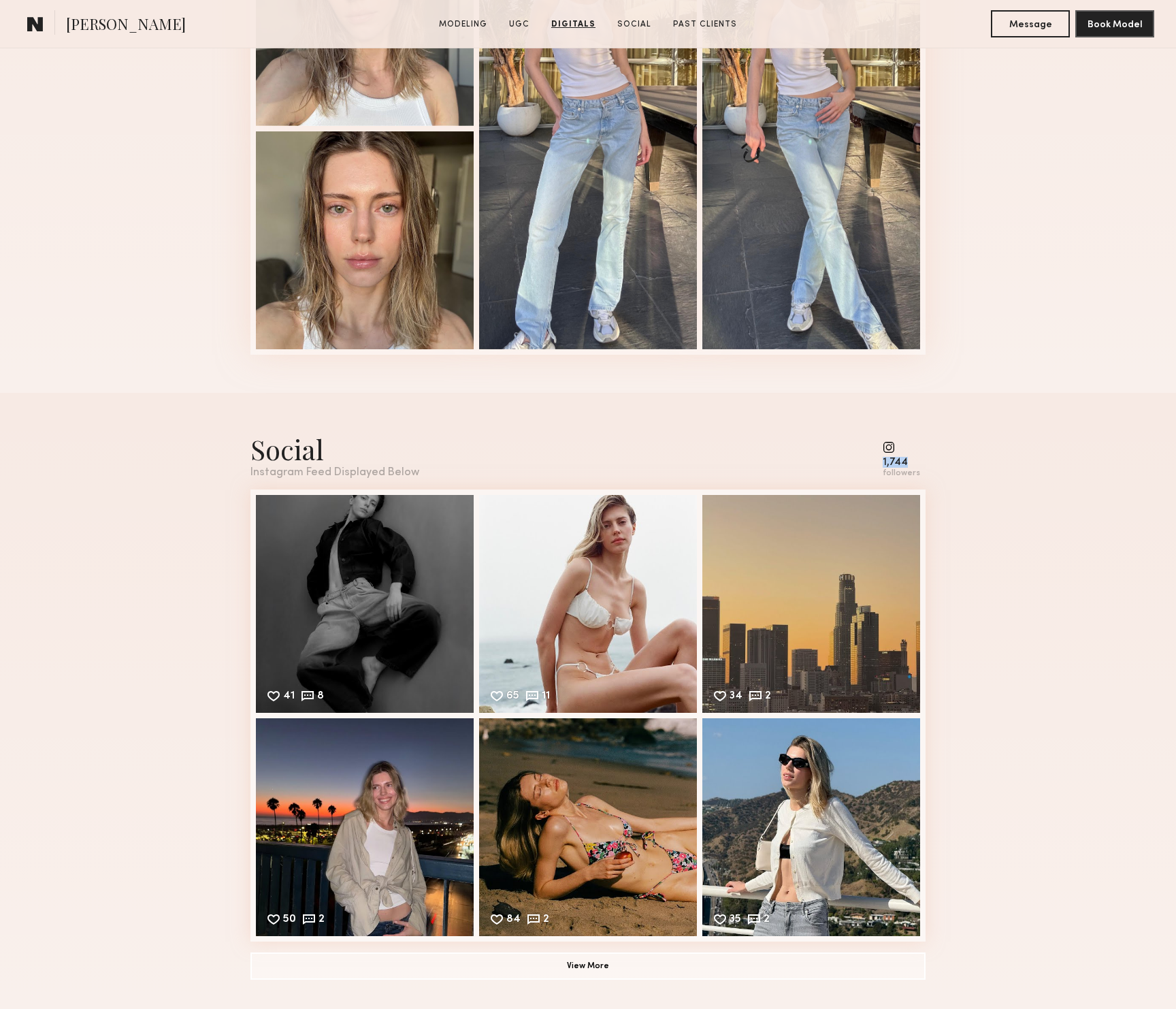
click at [893, 445] on common-icon at bounding box center [901, 447] width 38 height 13
